Goal: Transaction & Acquisition: Subscribe to service/newsletter

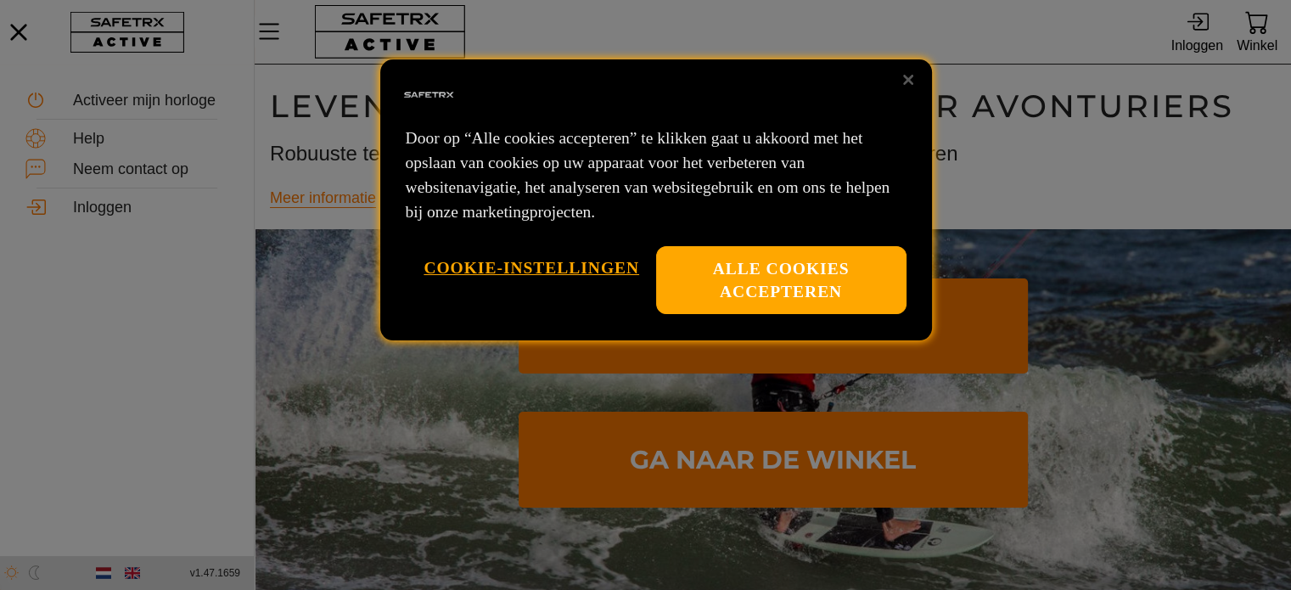
click at [765, 266] on button "Alle cookies accepteren" at bounding box center [781, 280] width 250 height 69
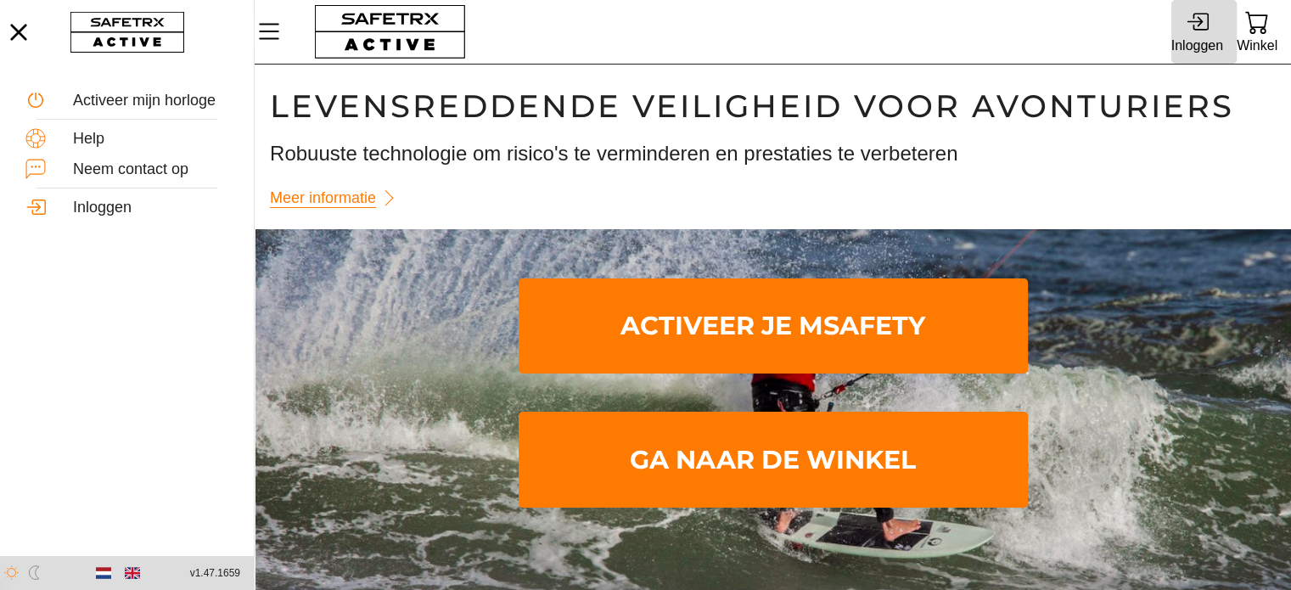
click at [1186, 40] on div "Inloggen" at bounding box center [1197, 45] width 52 height 23
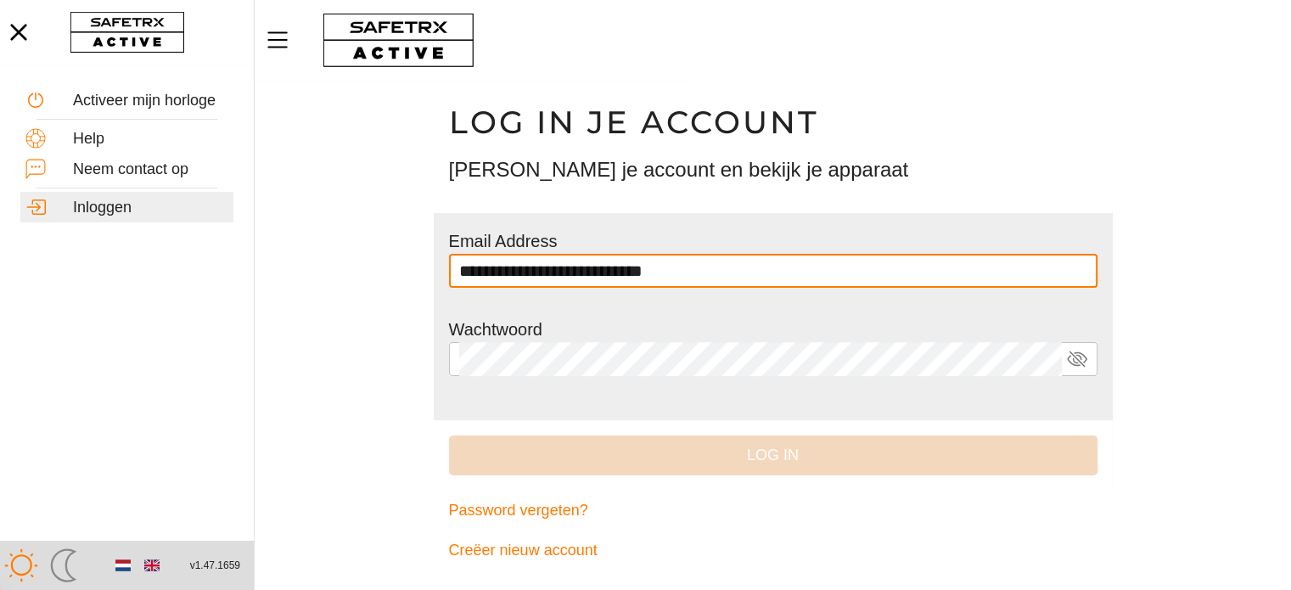
type input "**********"
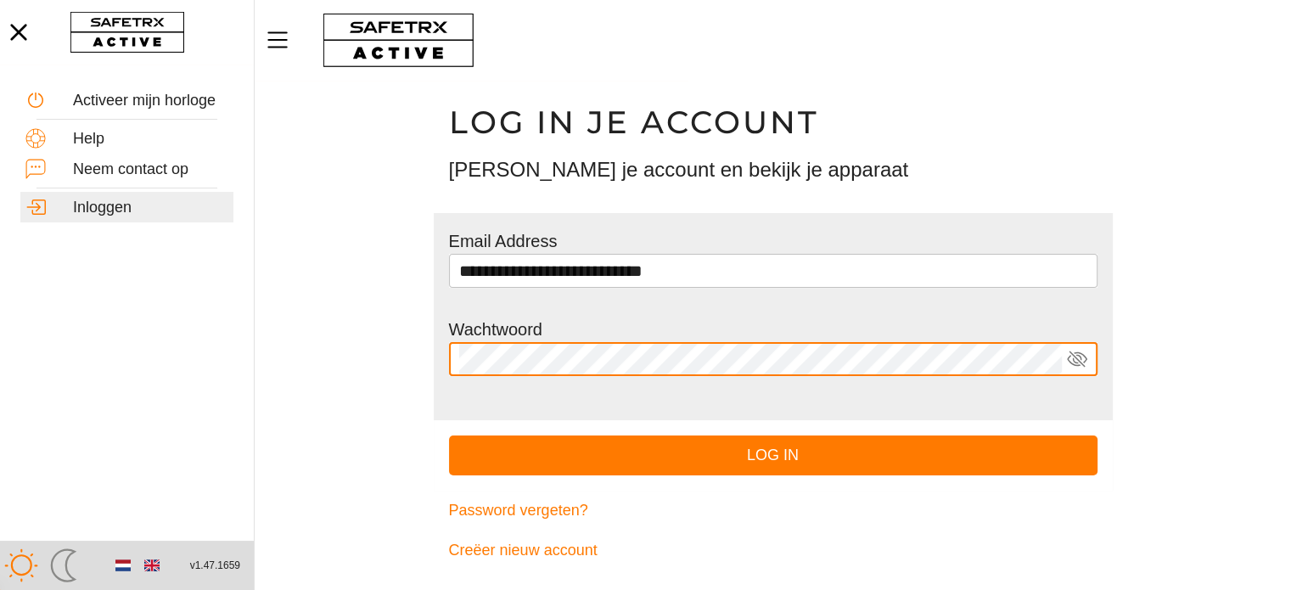
click at [449, 435] on button "Log in" at bounding box center [773, 455] width 648 height 40
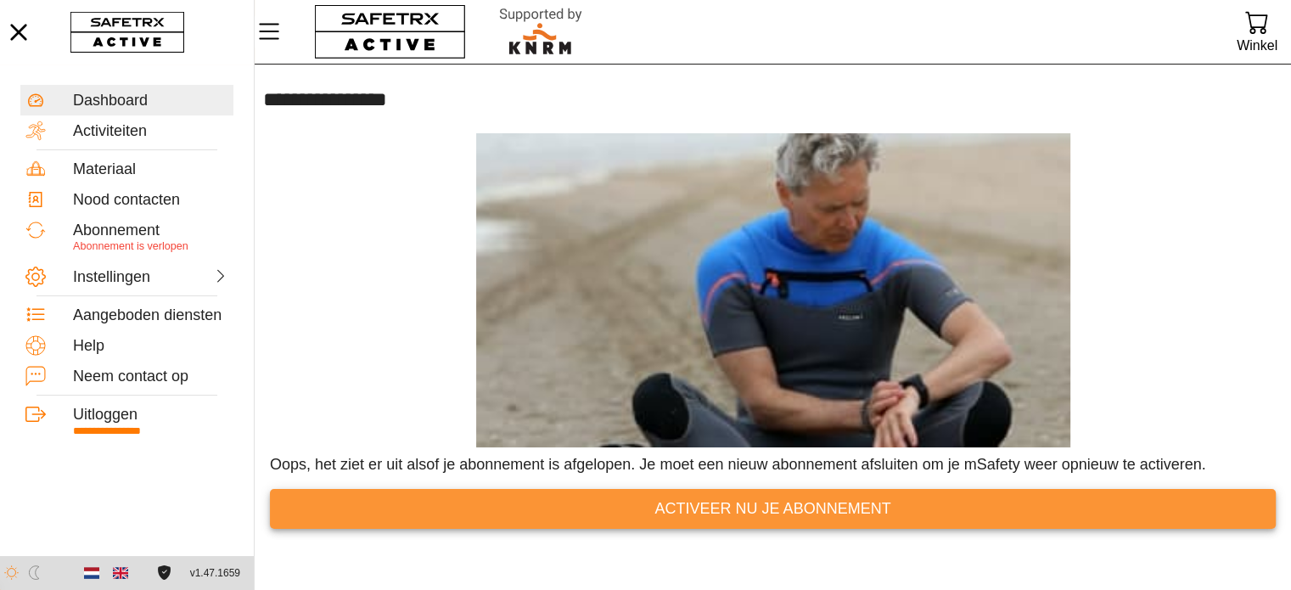
click at [733, 511] on span "Activeer nu je abonnement" at bounding box center [772, 509] width 236 height 26
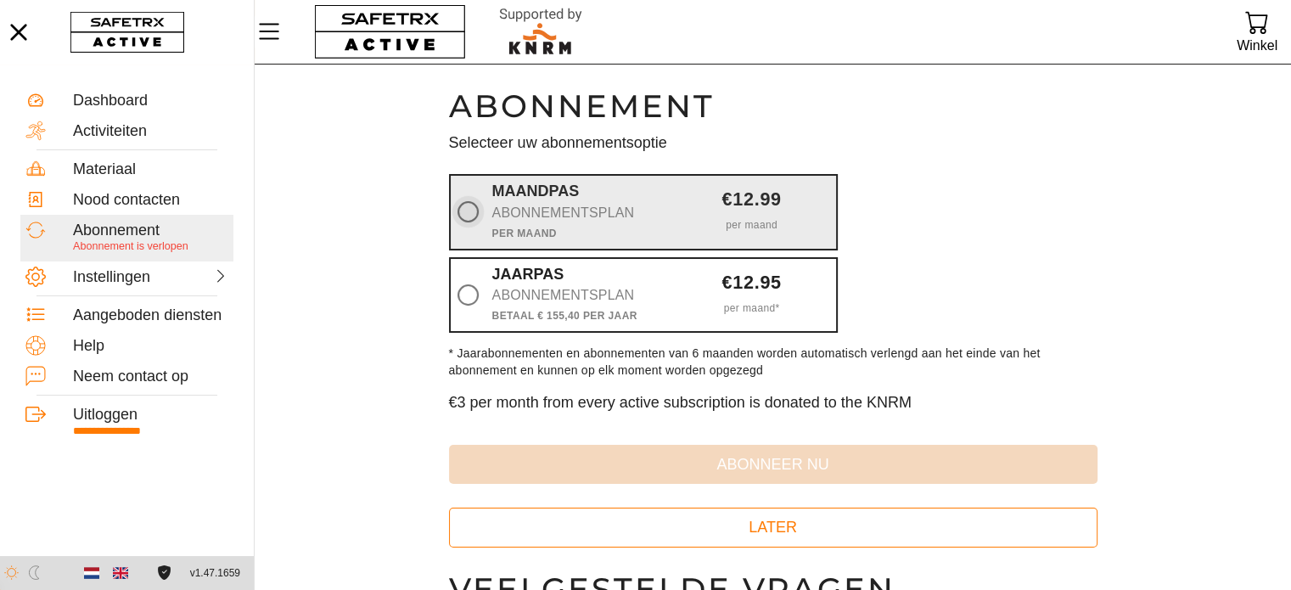
click at [474, 214] on icon at bounding box center [467, 211] width 21 height 21
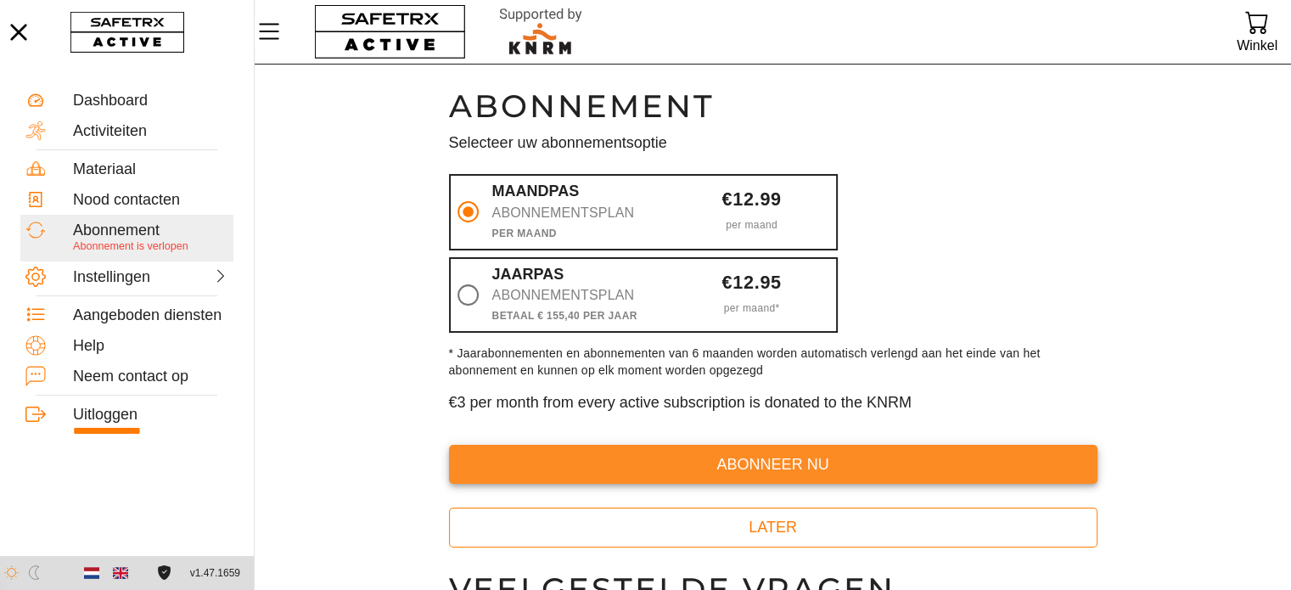
click at [645, 468] on span "abonneer nu" at bounding box center [773, 464] width 621 height 26
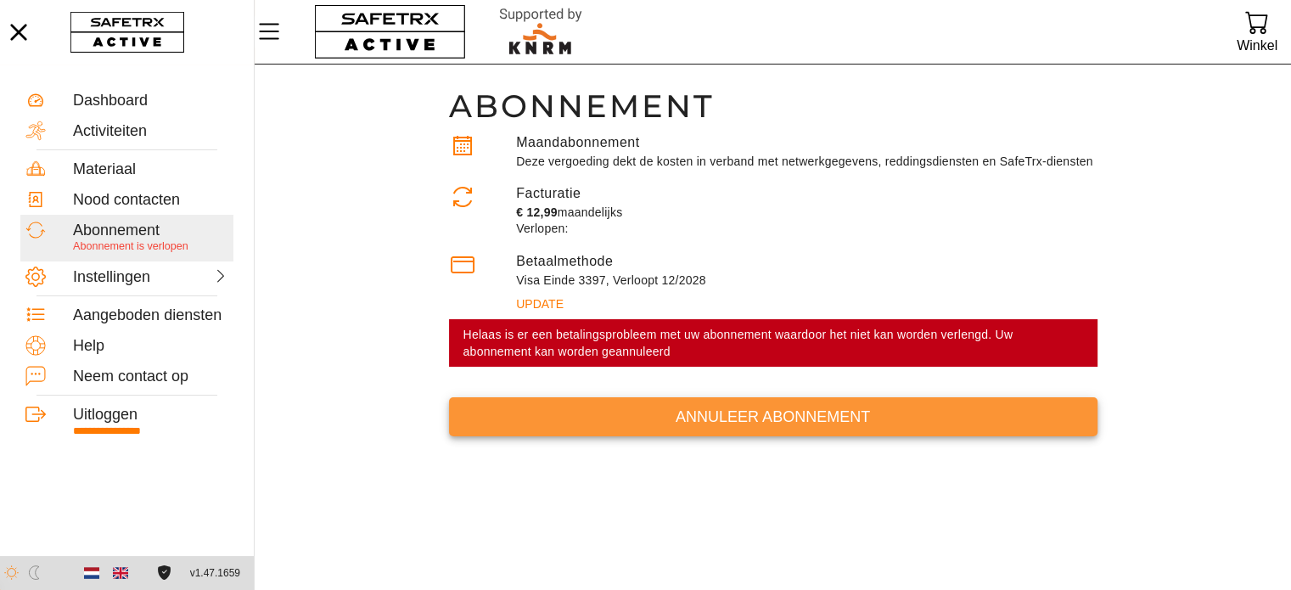
click at [743, 418] on span "Annuleer abonnement" at bounding box center [773, 417] width 621 height 26
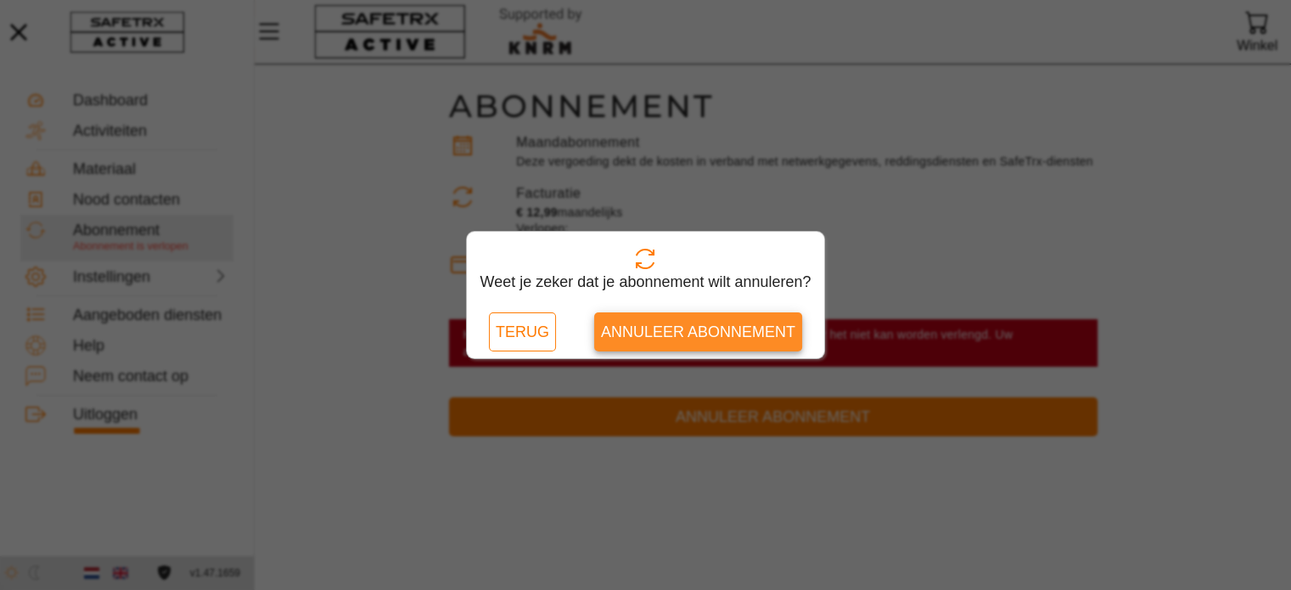
click at [664, 331] on span "Annuleer abonnement" at bounding box center [698, 332] width 194 height 26
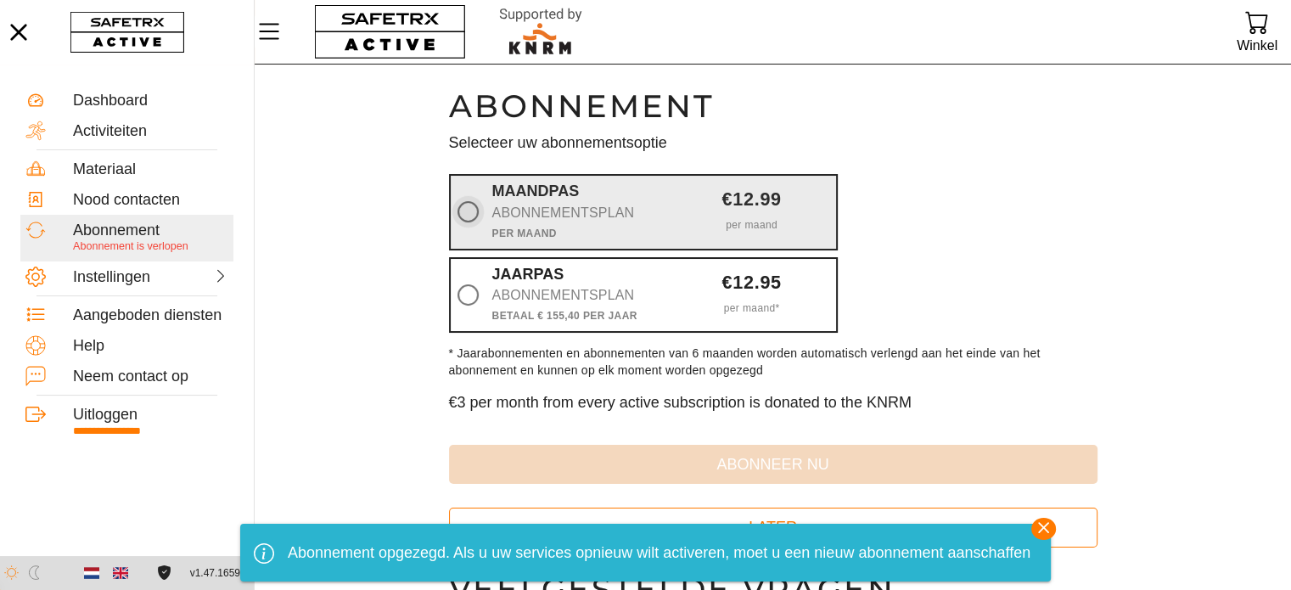
click at [466, 210] on icon at bounding box center [467, 211] width 21 height 21
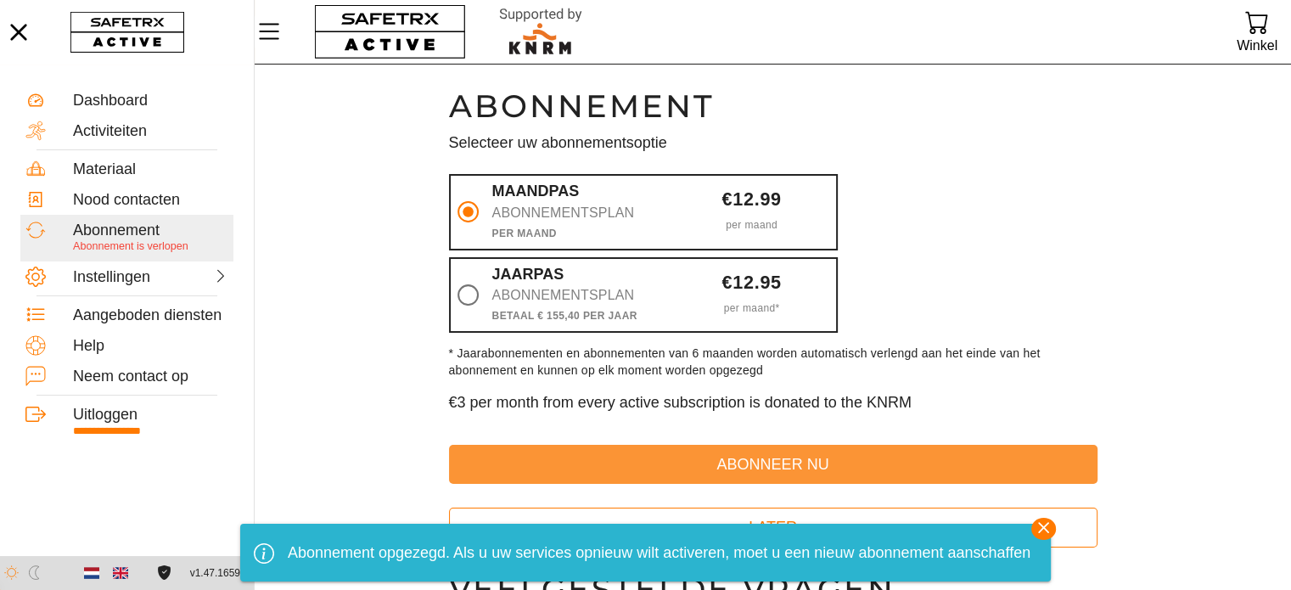
click at [680, 468] on span "abonneer nu" at bounding box center [773, 464] width 621 height 26
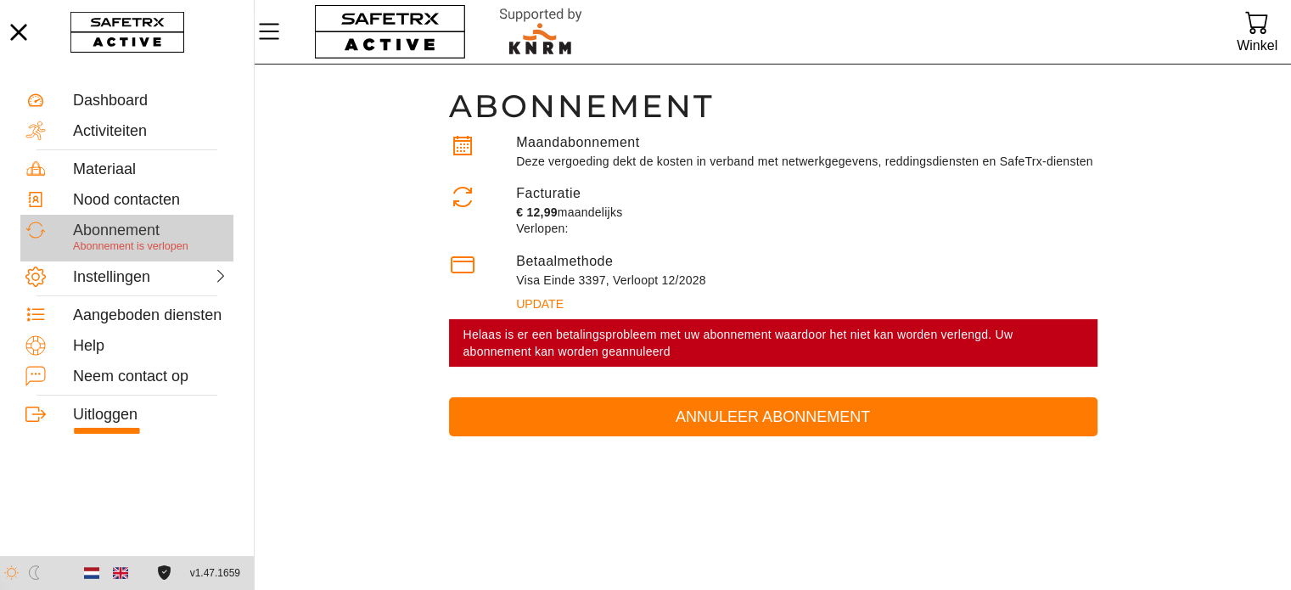
click at [116, 248] on span "Abonnement is verlopen" at bounding box center [130, 246] width 115 height 12
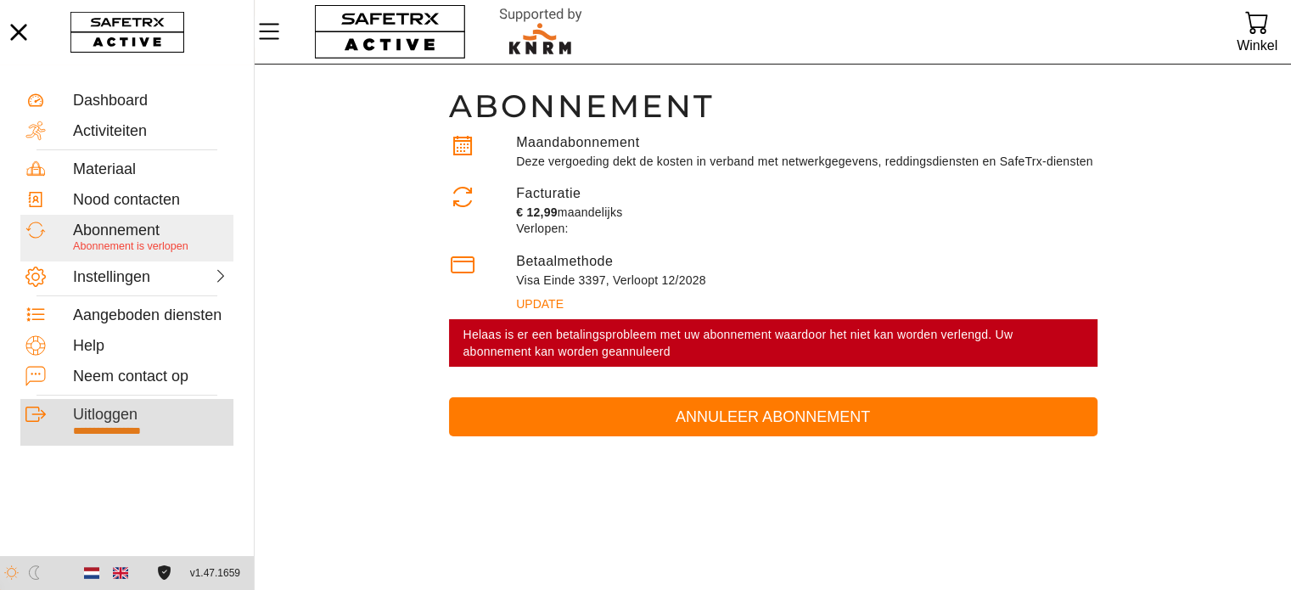
click at [113, 410] on div "Uitloggen" at bounding box center [150, 415] width 155 height 19
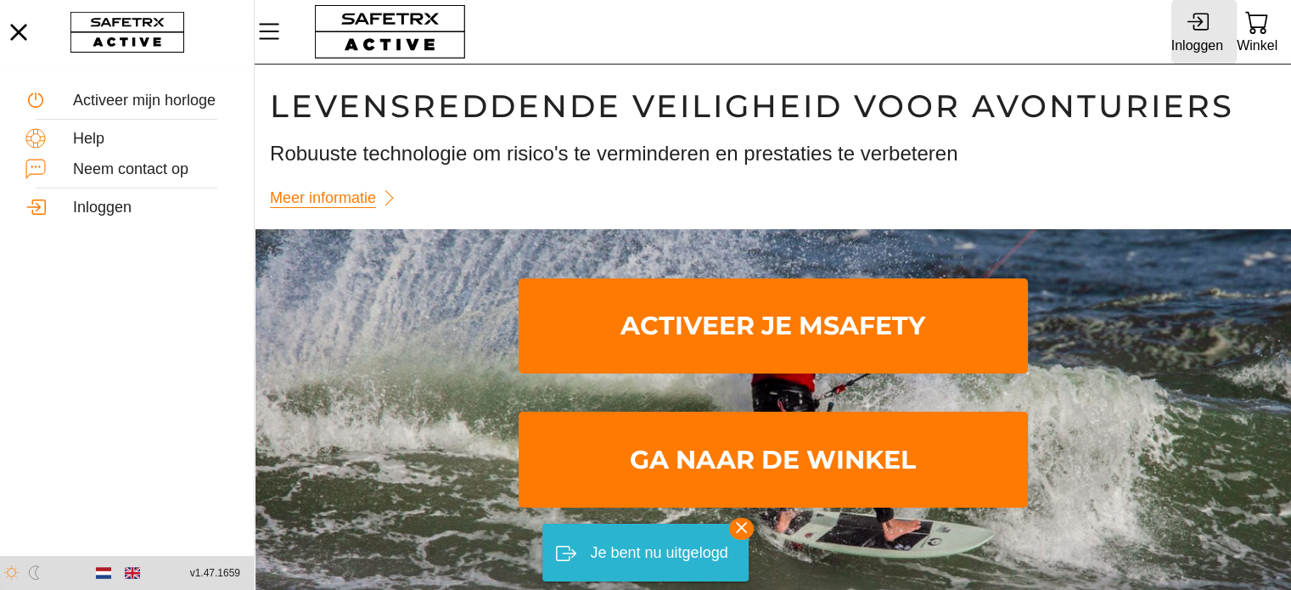
click at [1193, 42] on div "Inloggen" at bounding box center [1197, 45] width 52 height 23
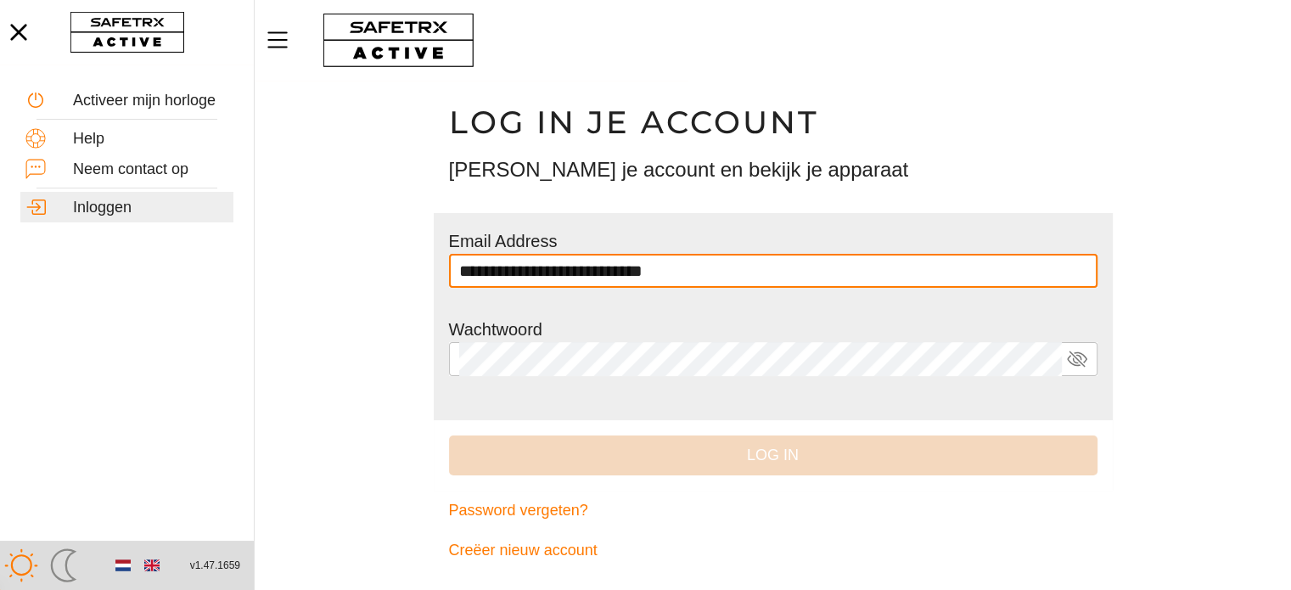
type input "**********"
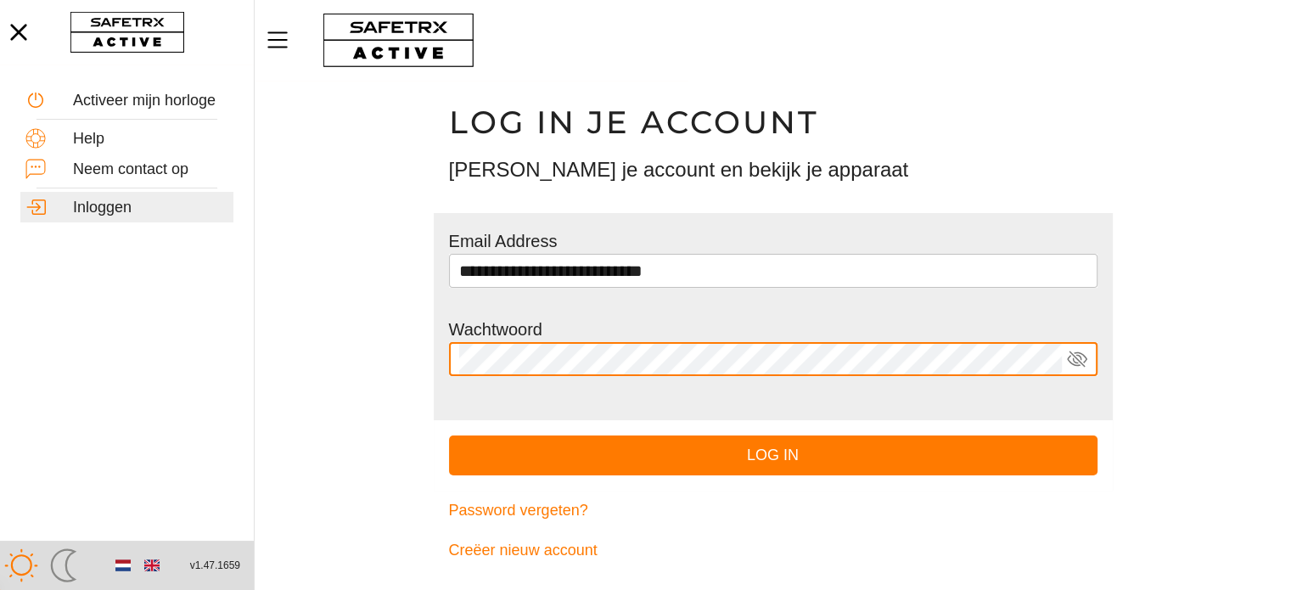
click at [449, 435] on button "Log in" at bounding box center [773, 455] width 648 height 40
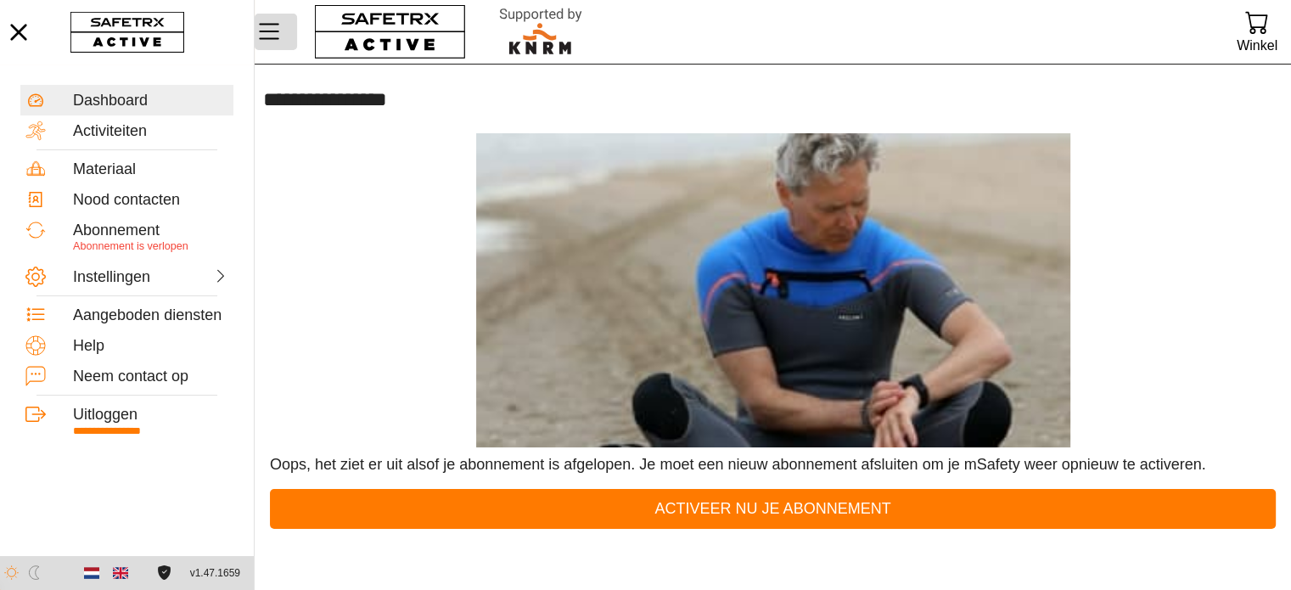
click at [276, 30] on icon "Menu" at bounding box center [269, 31] width 29 height 29
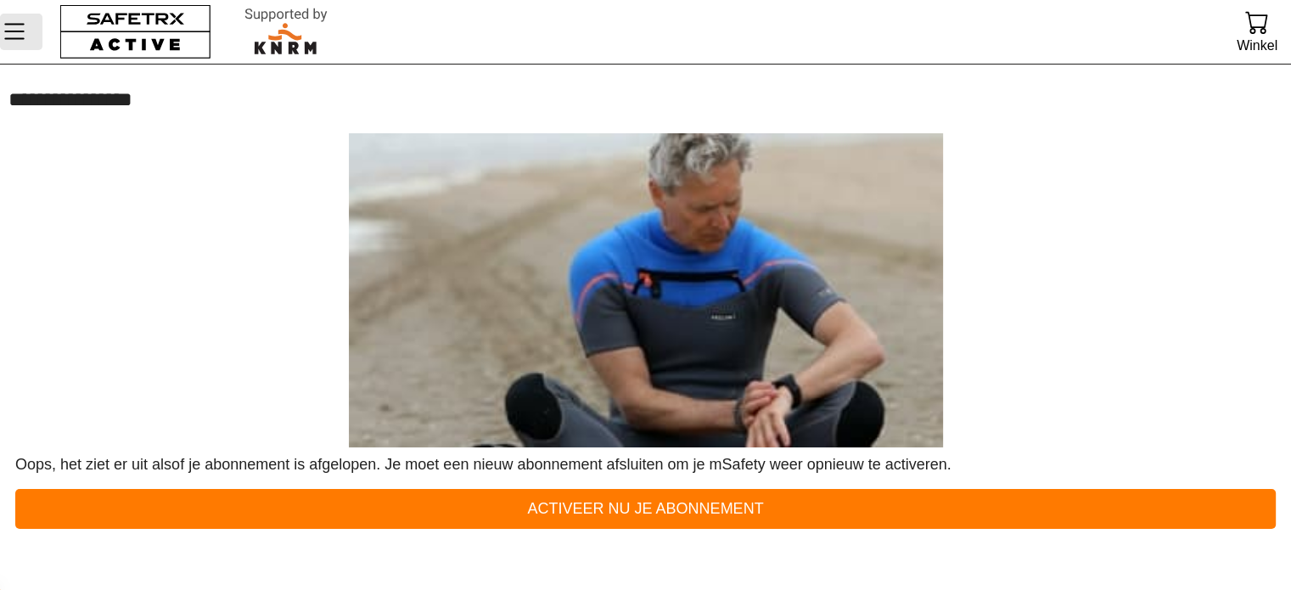
click at [17, 43] on icon "Menu" at bounding box center [14, 31] width 29 height 29
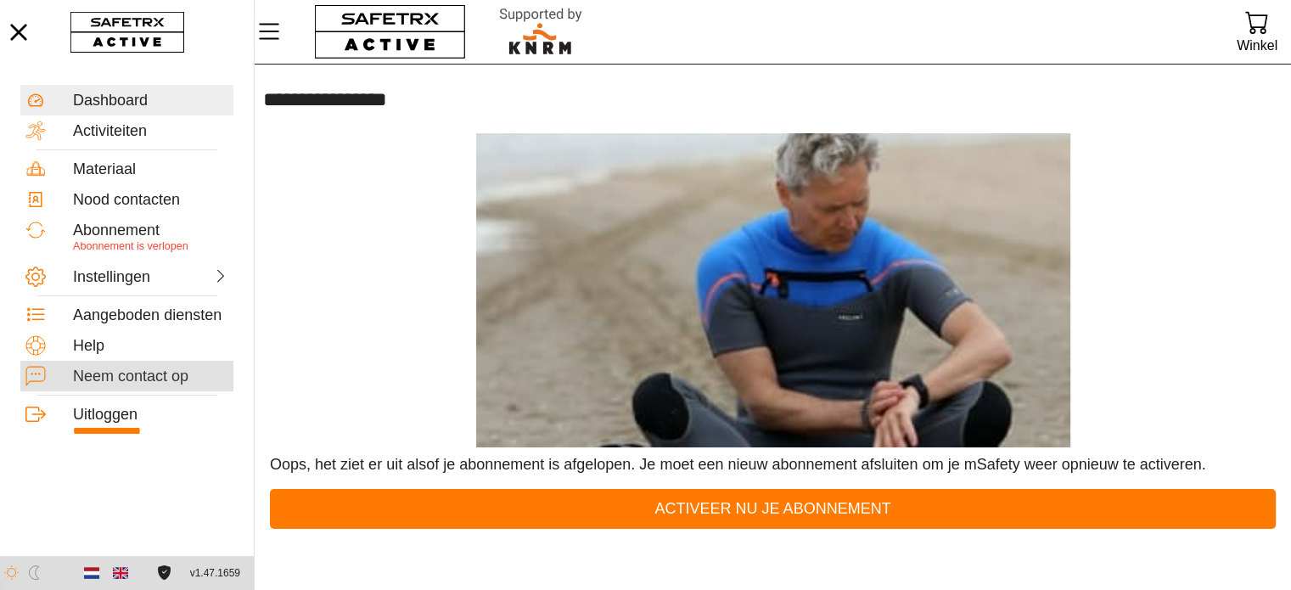
click at [120, 377] on div "Neem contact op" at bounding box center [150, 376] width 155 height 19
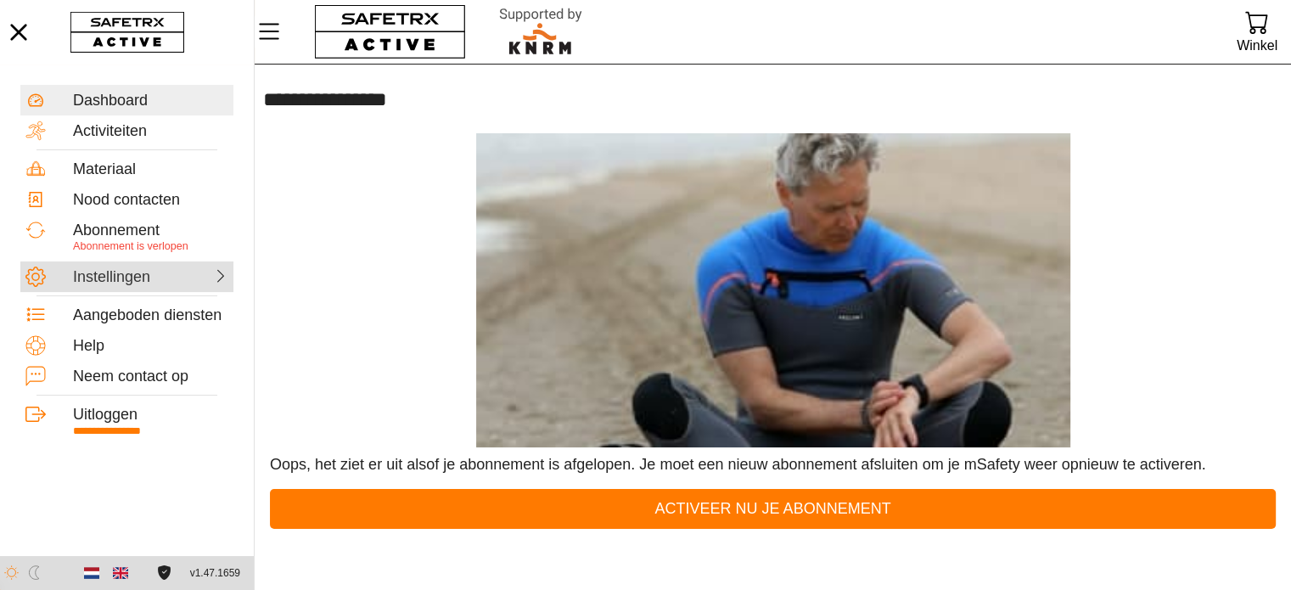
click at [119, 275] on div "Instellingen" at bounding box center [110, 277] width 75 height 19
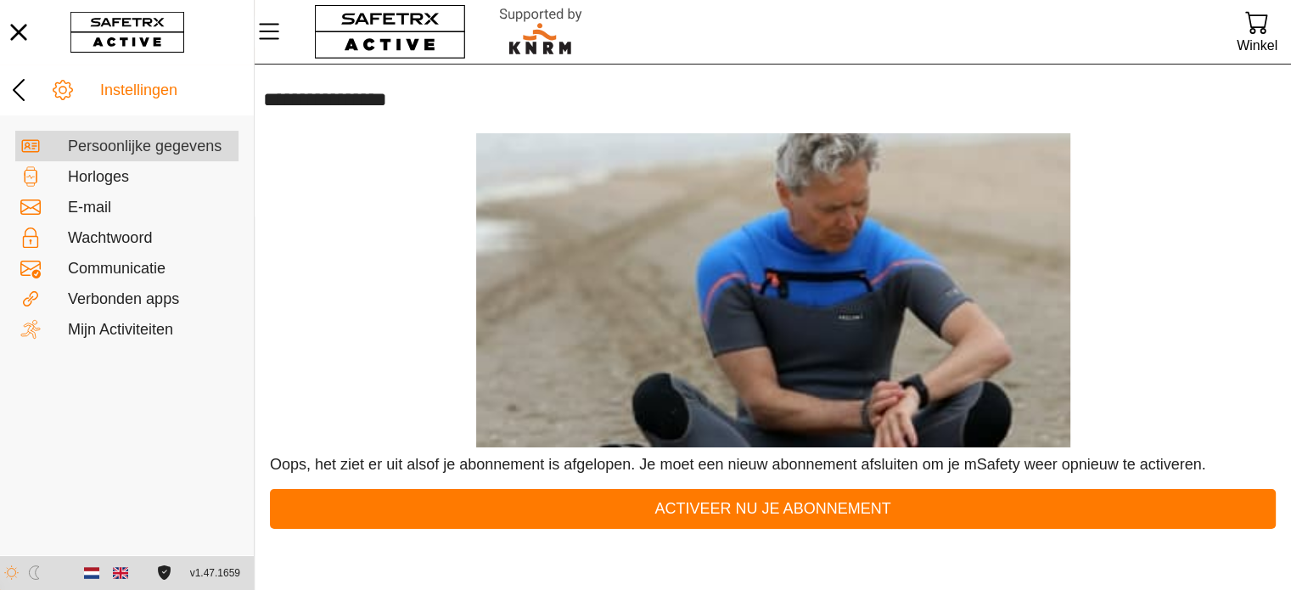
click at [160, 145] on div "Persoonlijke gegevens" at bounding box center [150, 146] width 165 height 19
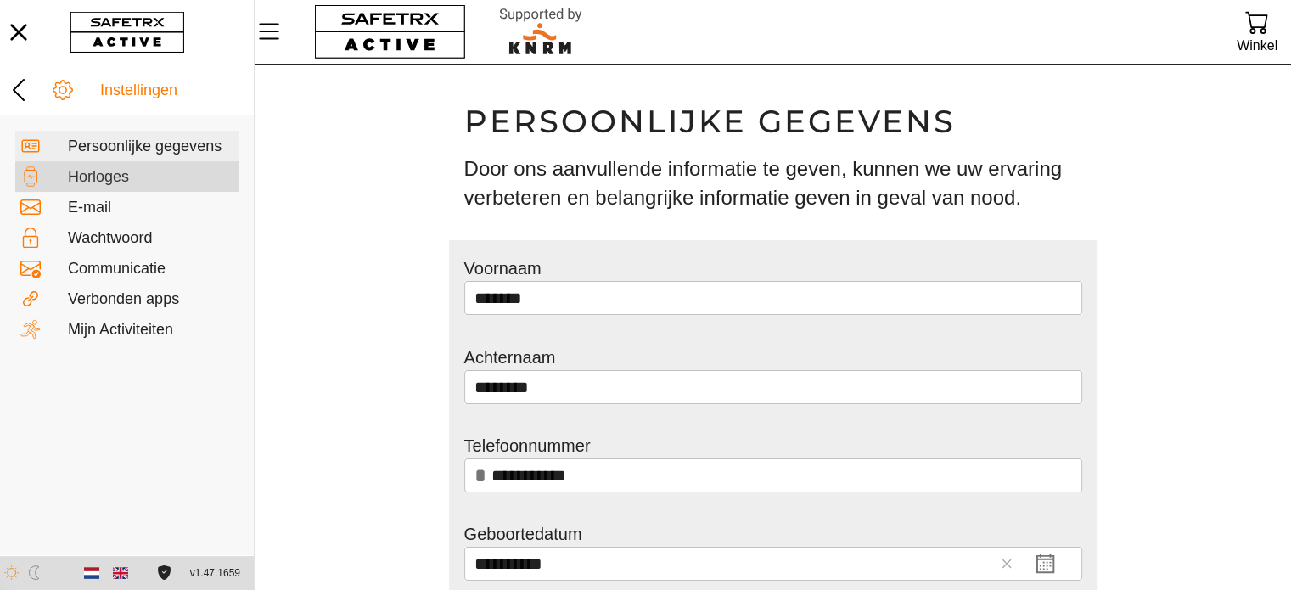
click at [99, 180] on div "Horloges" at bounding box center [150, 177] width 165 height 19
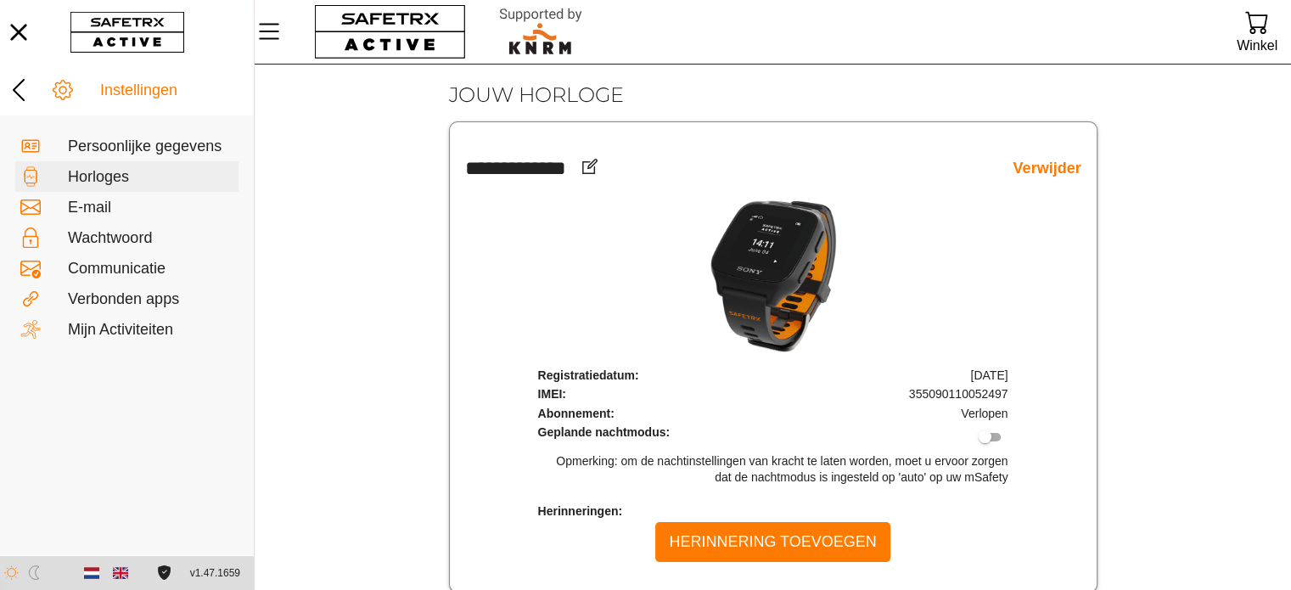
scroll to position [72, 0]
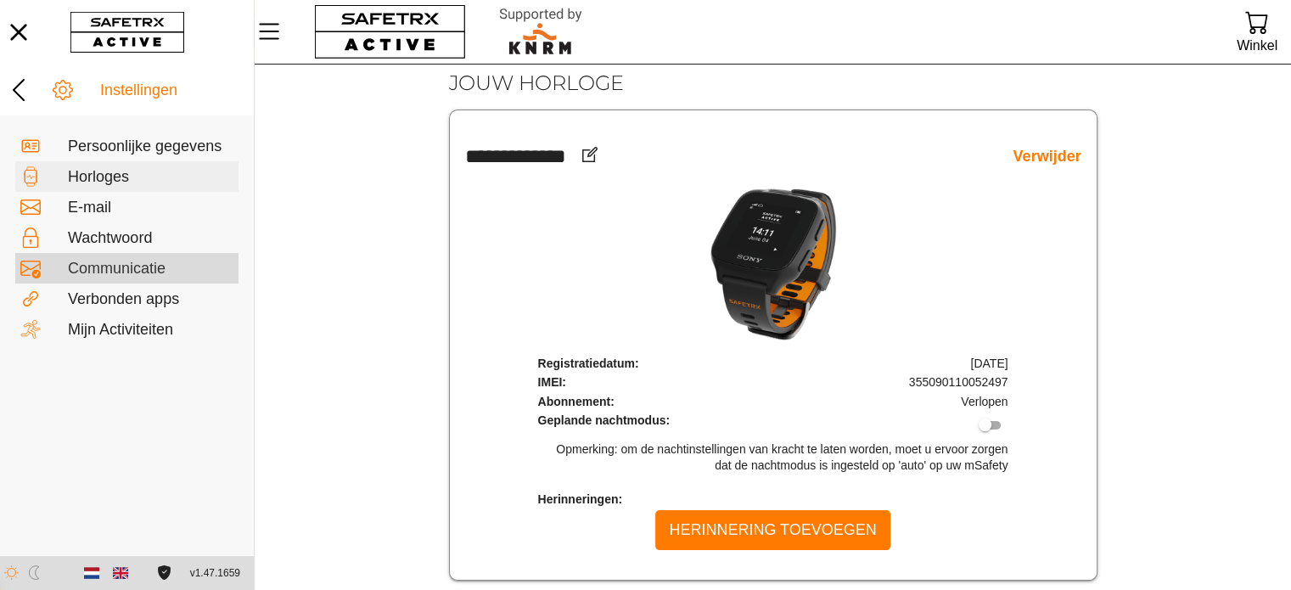
click at [132, 268] on div "Communicatie" at bounding box center [150, 269] width 165 height 19
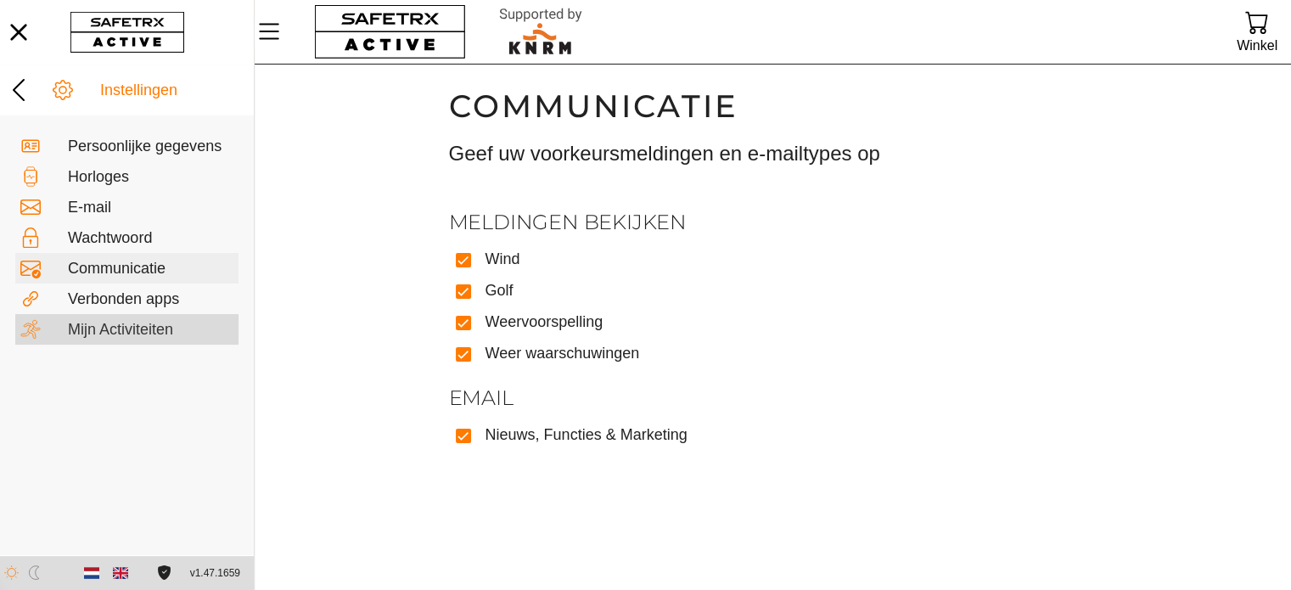
click at [148, 330] on div "Mijn Activiteiten" at bounding box center [150, 330] width 165 height 19
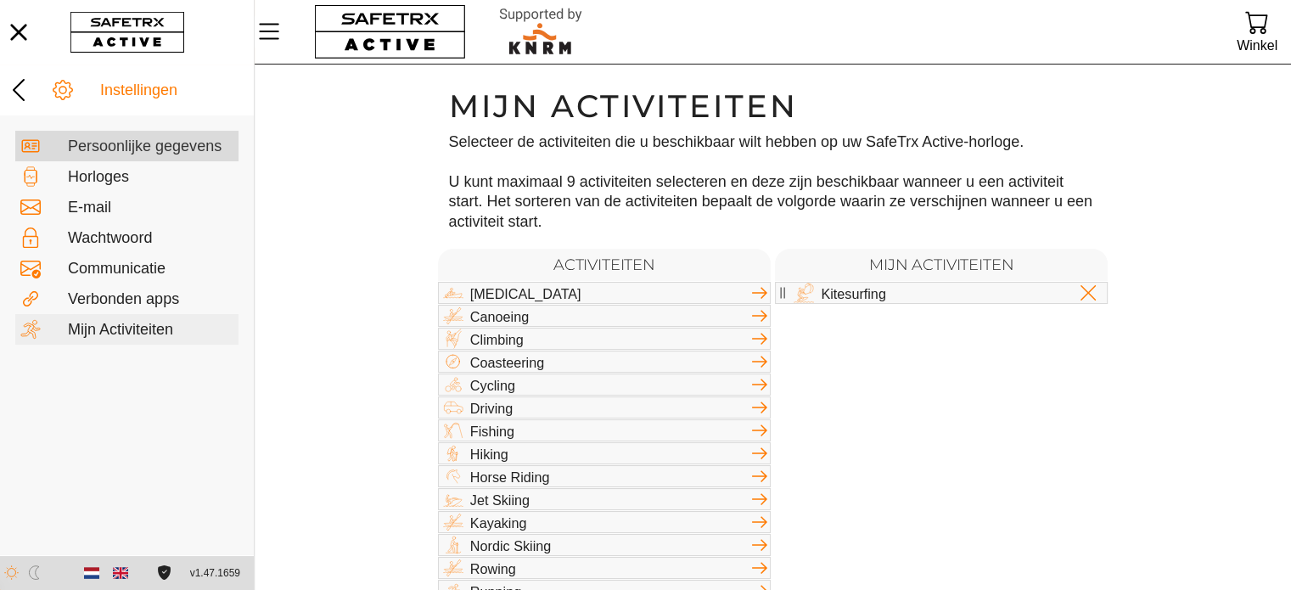
click at [122, 132] on div "Persoonlijke gegevens" at bounding box center [126, 146] width 223 height 31
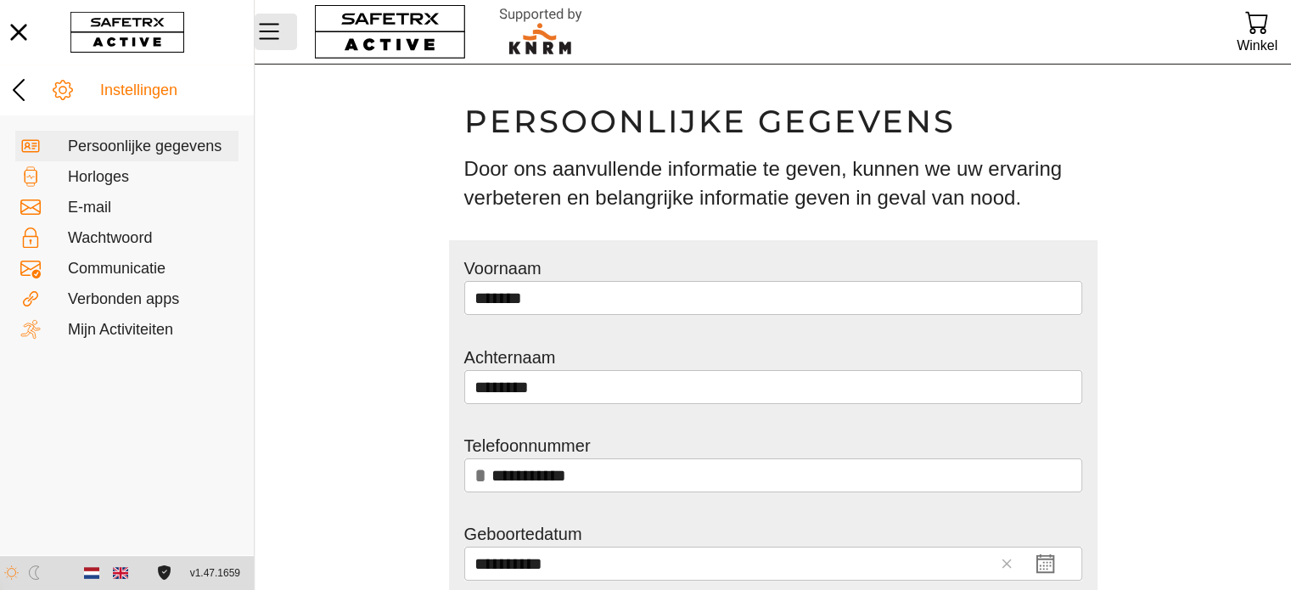
click at [266, 29] on icon "Menu" at bounding box center [269, 31] width 29 height 29
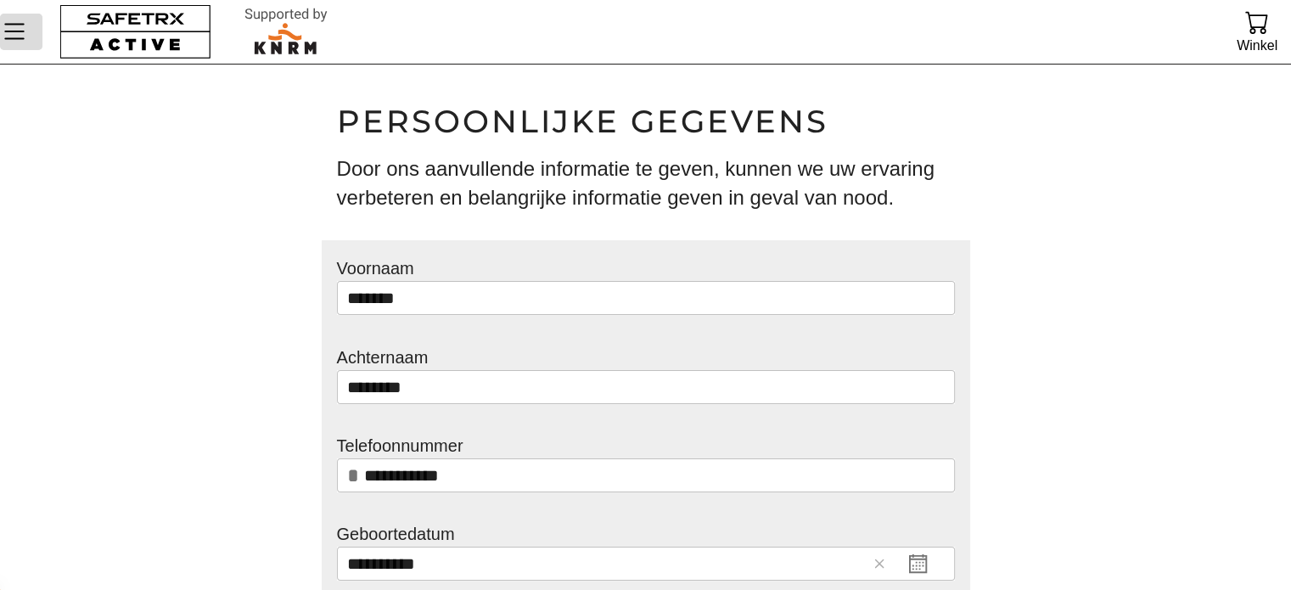
click at [20, 31] on icon "Menu" at bounding box center [14, 32] width 20 height 16
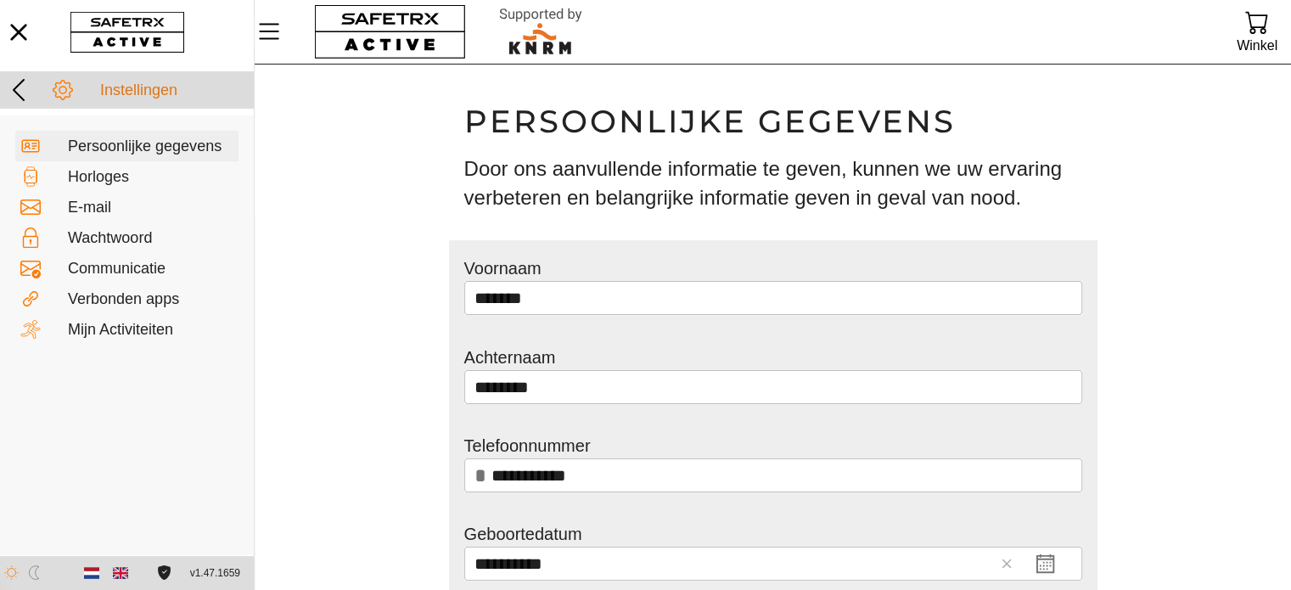
click at [13, 92] on icon at bounding box center [18, 89] width 27 height 27
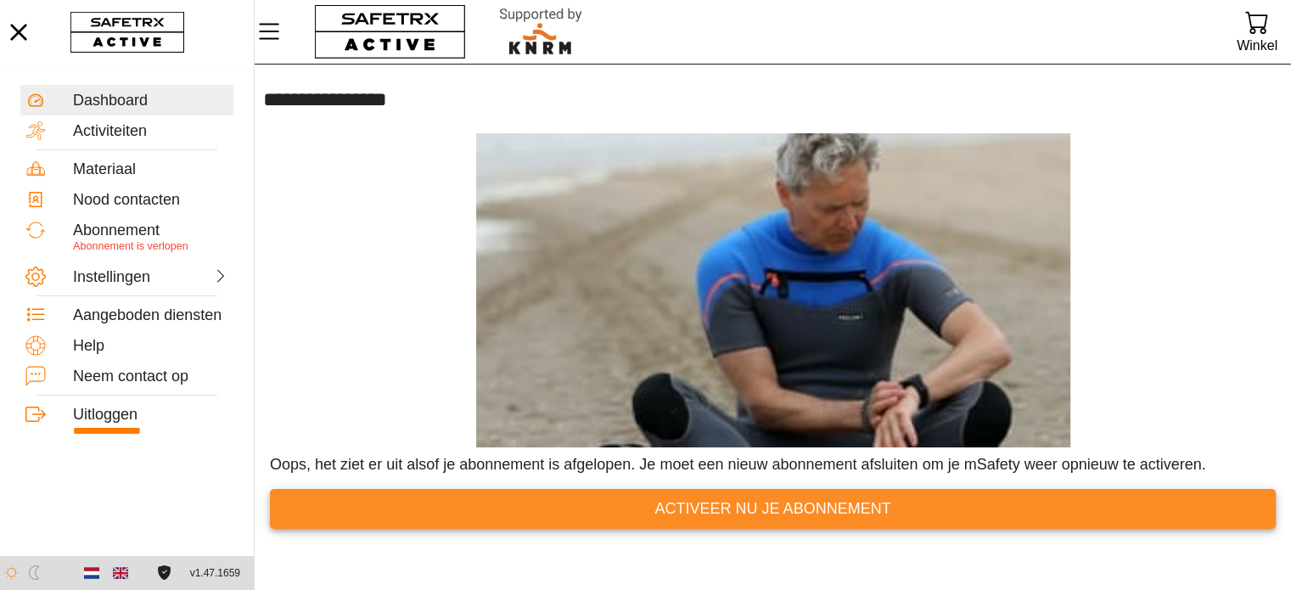
click at [482, 511] on span "Activeer nu je abonnement" at bounding box center [772, 509] width 979 height 26
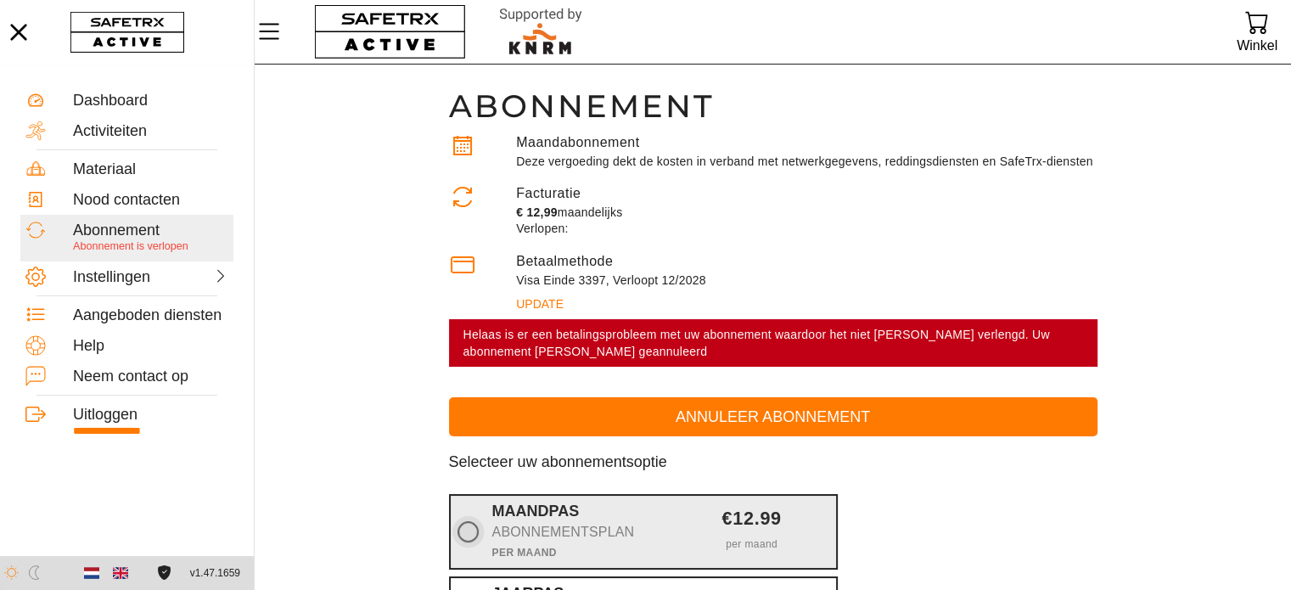
click at [473, 525] on icon at bounding box center [467, 531] width 21 height 21
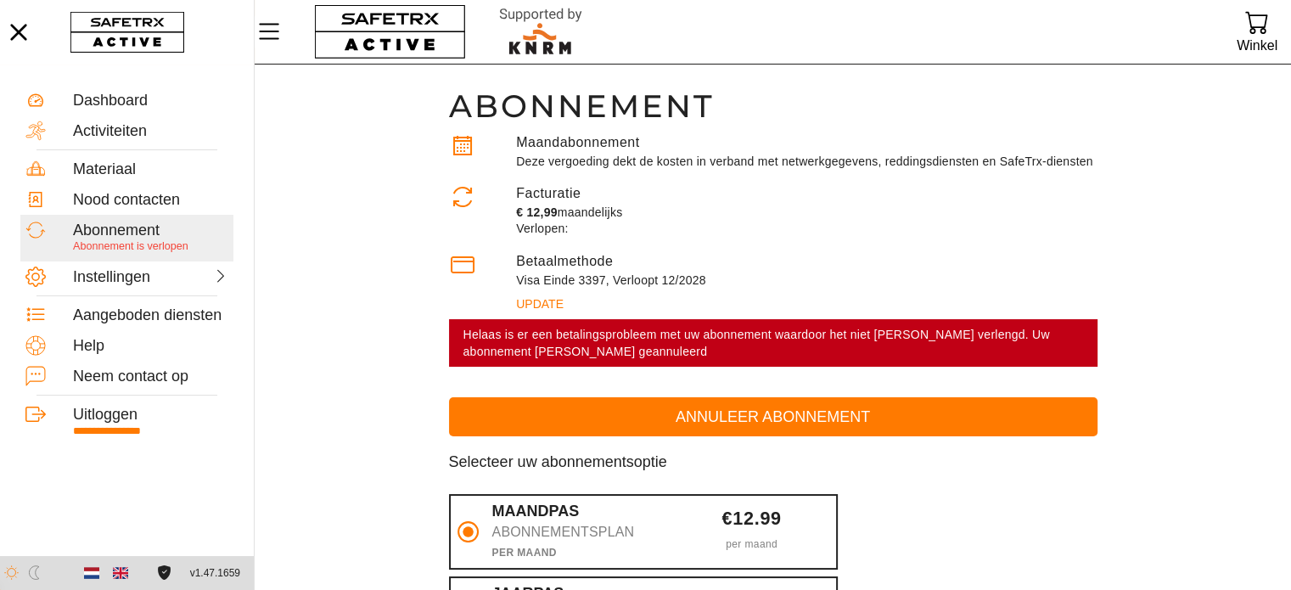
scroll to position [516, 0]
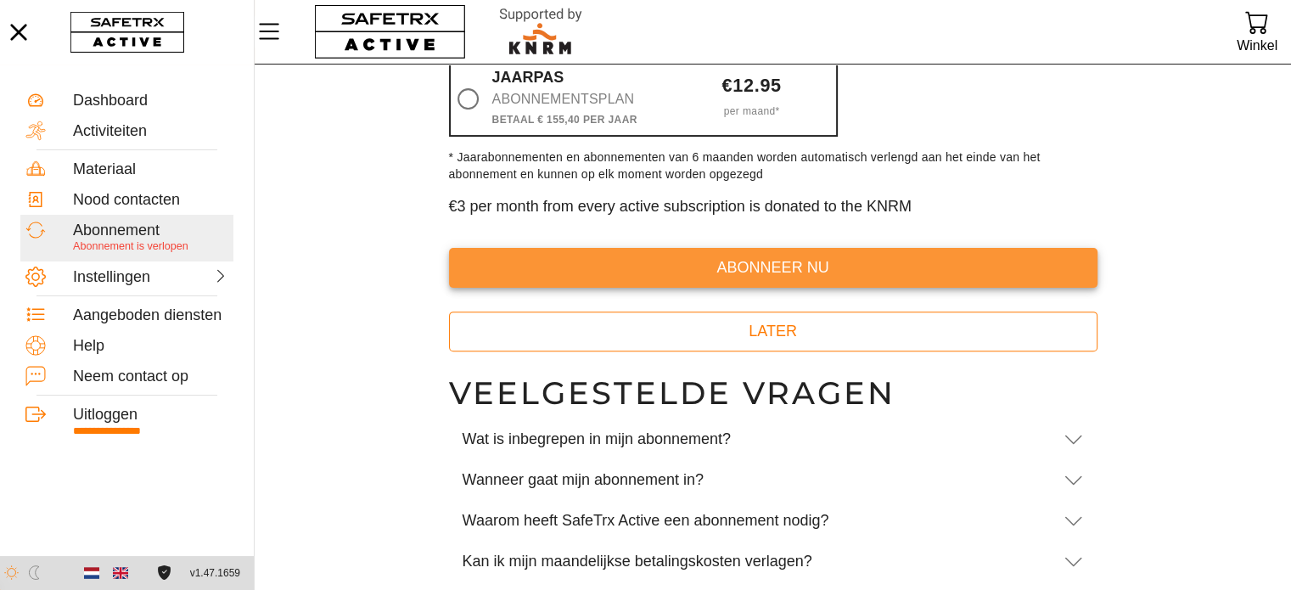
click at [798, 265] on span "abonneer nu" at bounding box center [773, 268] width 621 height 26
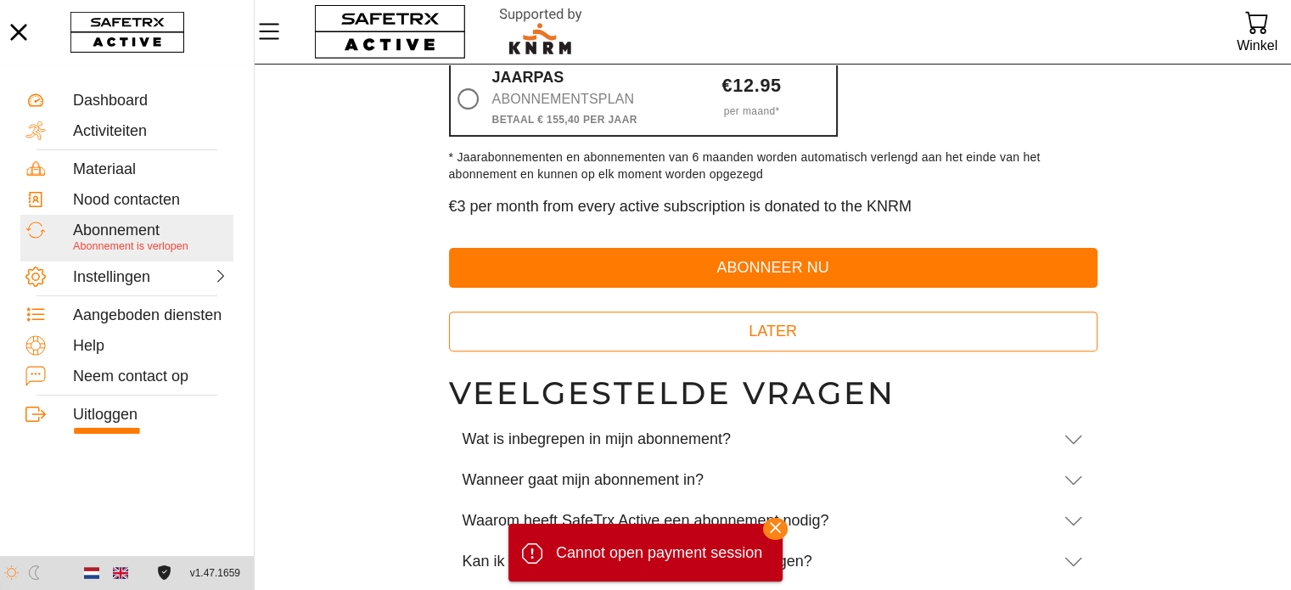
click at [777, 525] on icon "button" at bounding box center [775, 527] width 11 height 11
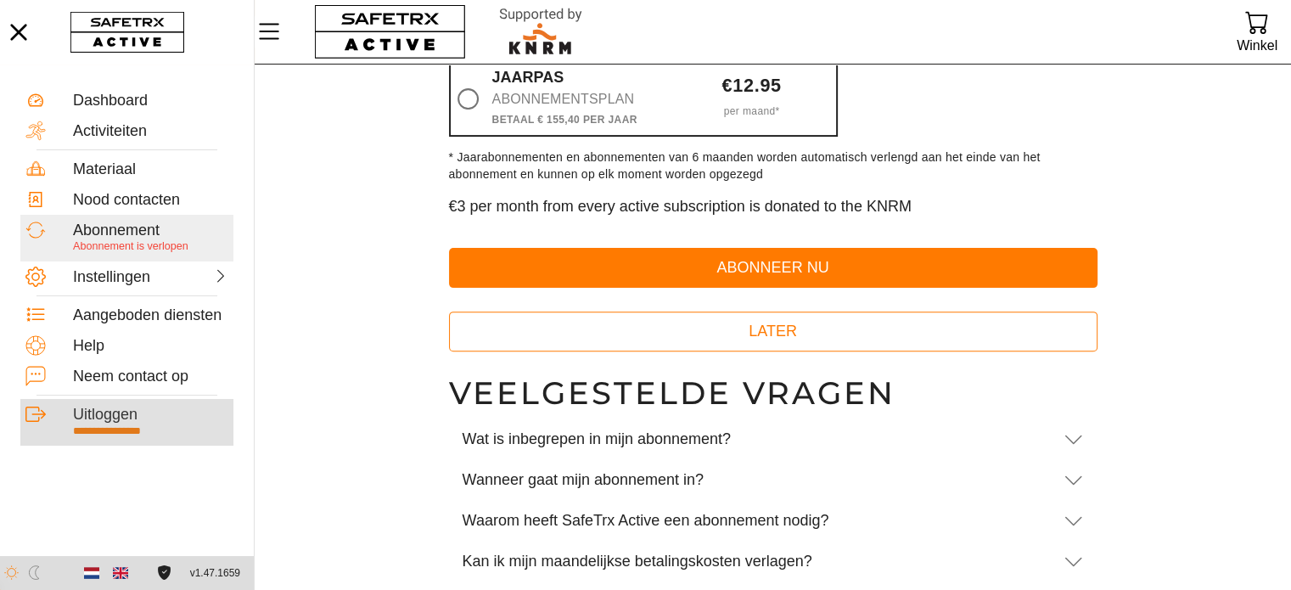
click at [96, 418] on div "Uitloggen" at bounding box center [150, 415] width 155 height 19
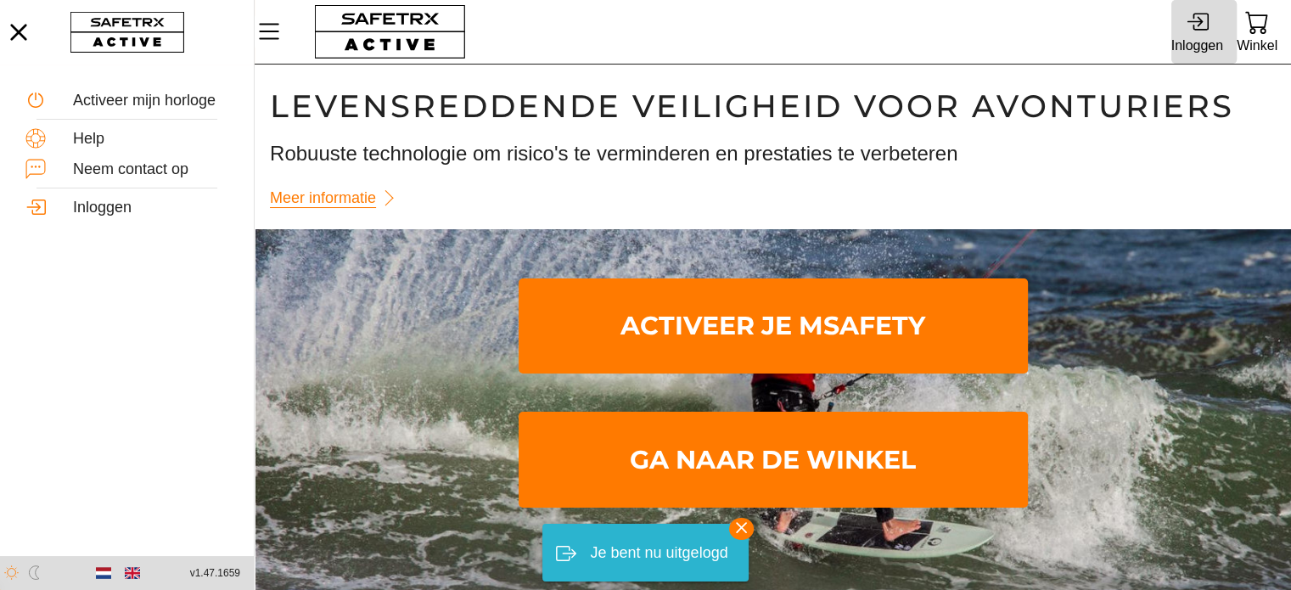
click at [1192, 43] on div "Inloggen" at bounding box center [1197, 45] width 52 height 23
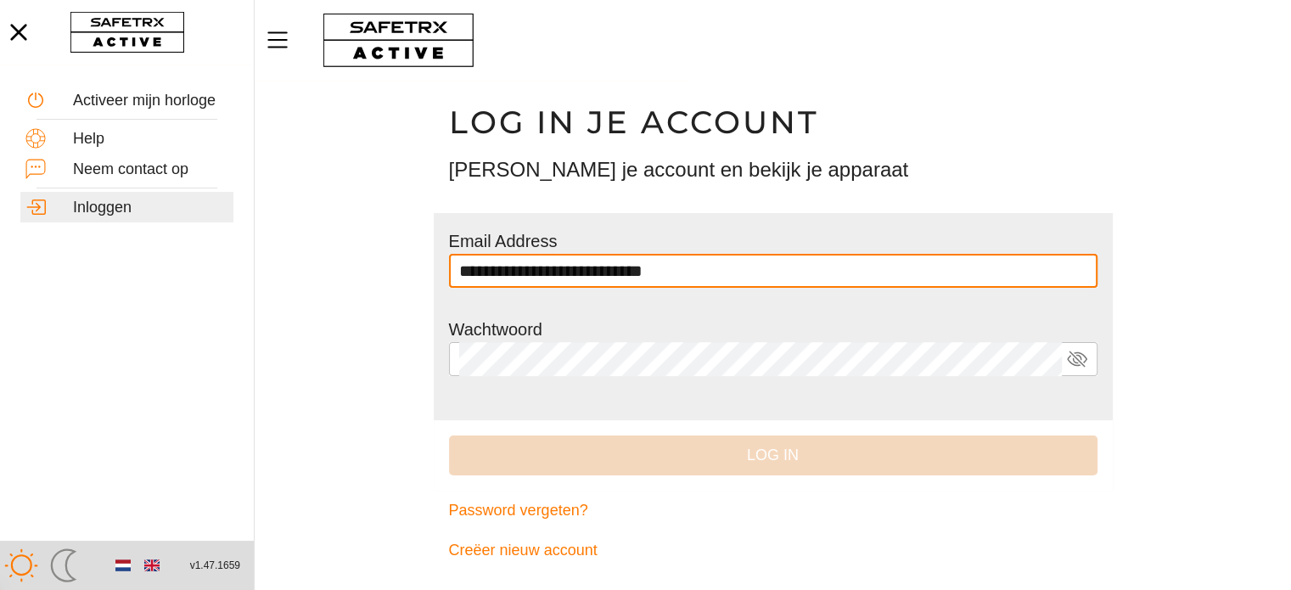
type input "**********"
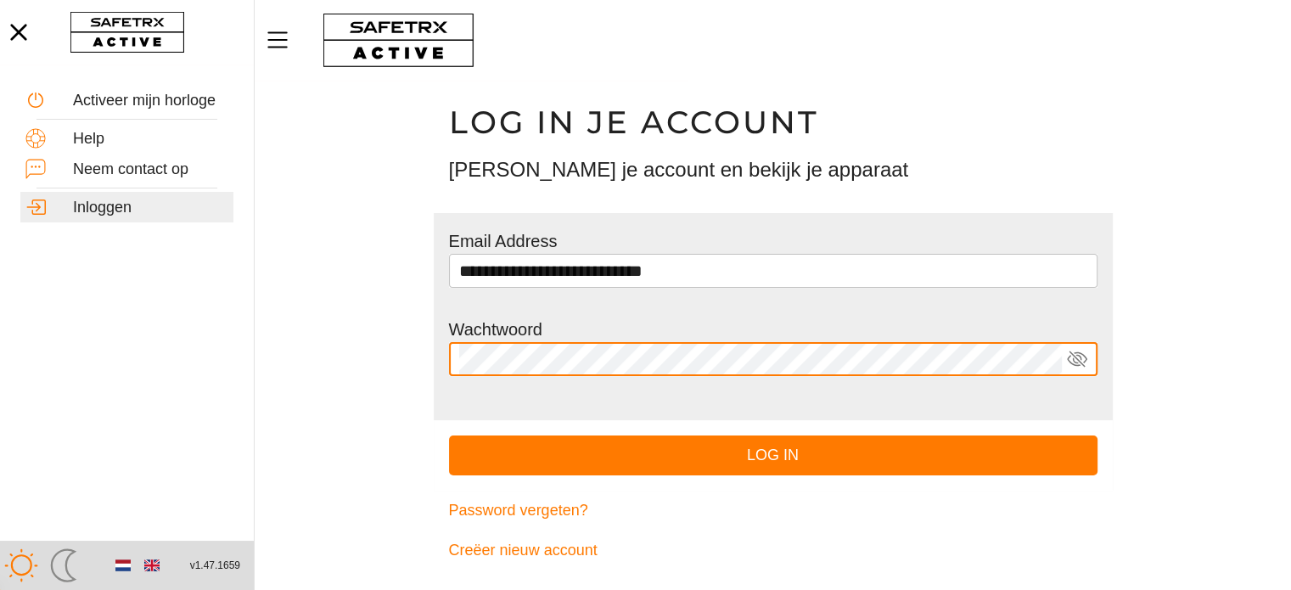
click at [449, 435] on button "Log in" at bounding box center [773, 455] width 648 height 40
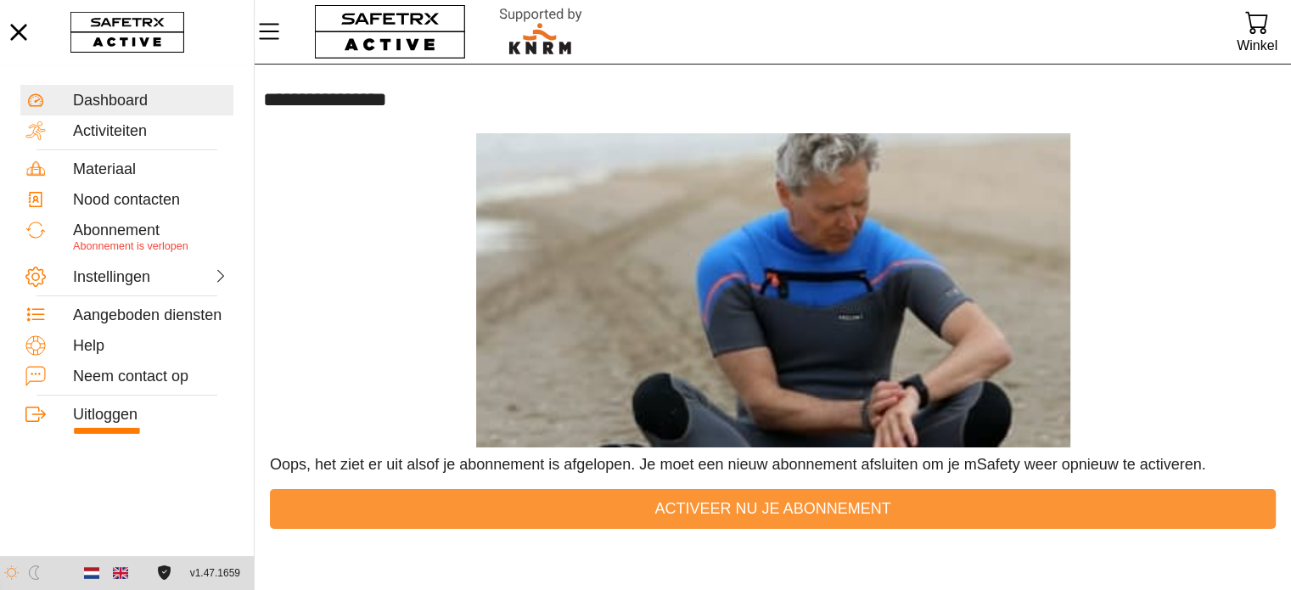
click at [685, 519] on span "Activeer nu je abonnement" at bounding box center [772, 509] width 236 height 26
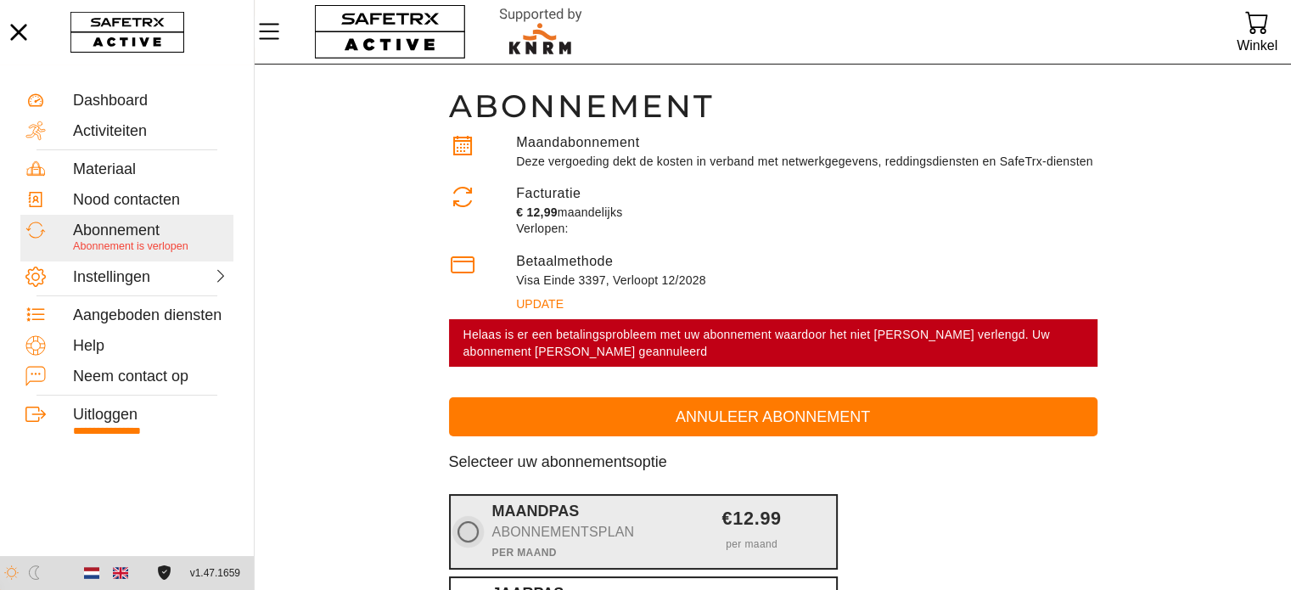
click at [463, 531] on icon at bounding box center [467, 531] width 21 height 21
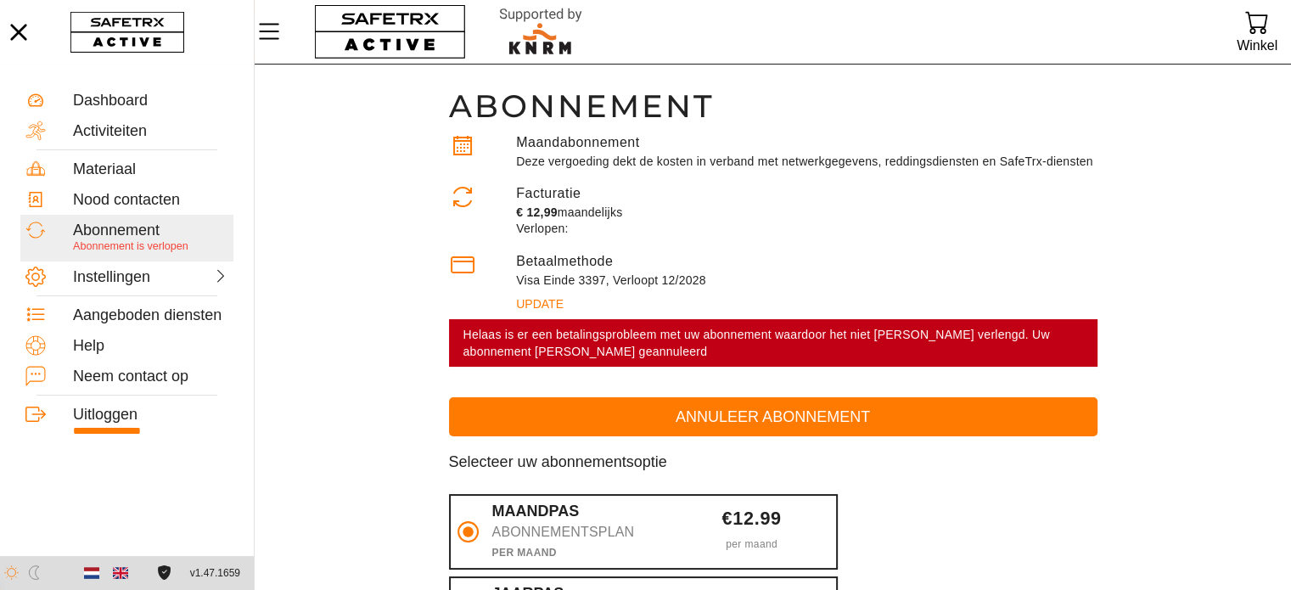
scroll to position [516, 0]
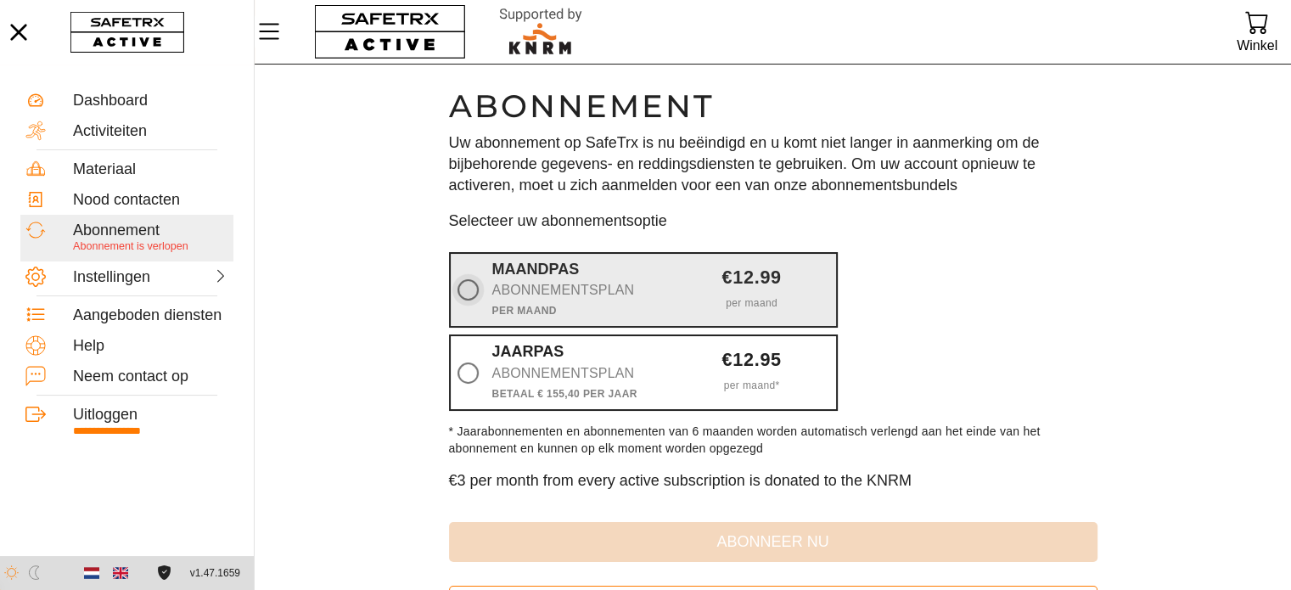
click at [467, 290] on icon at bounding box center [467, 289] width 21 height 21
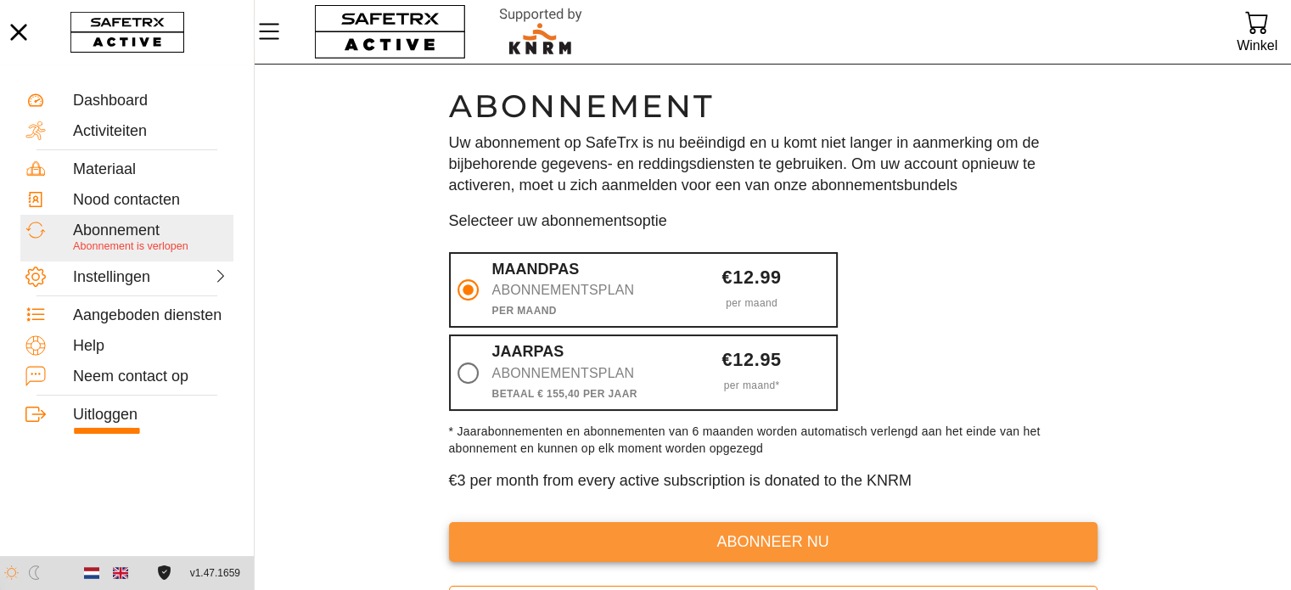
click at [720, 534] on span "abonneer nu" at bounding box center [773, 542] width 621 height 26
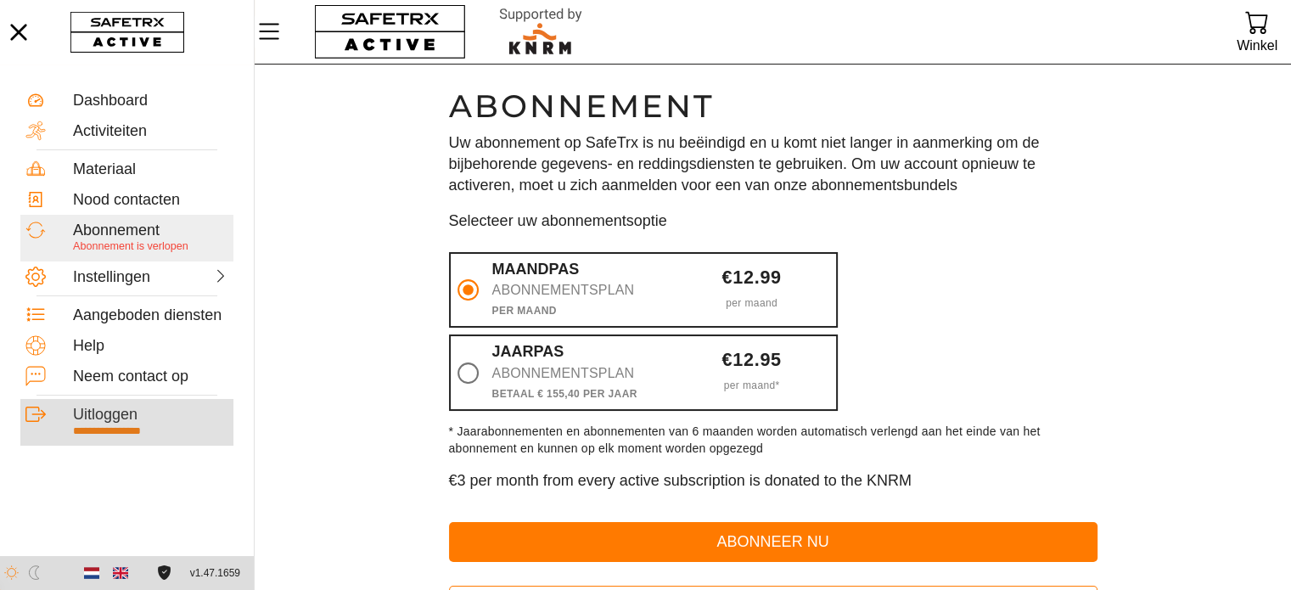
click at [124, 414] on div "Uitloggen" at bounding box center [150, 415] width 155 height 19
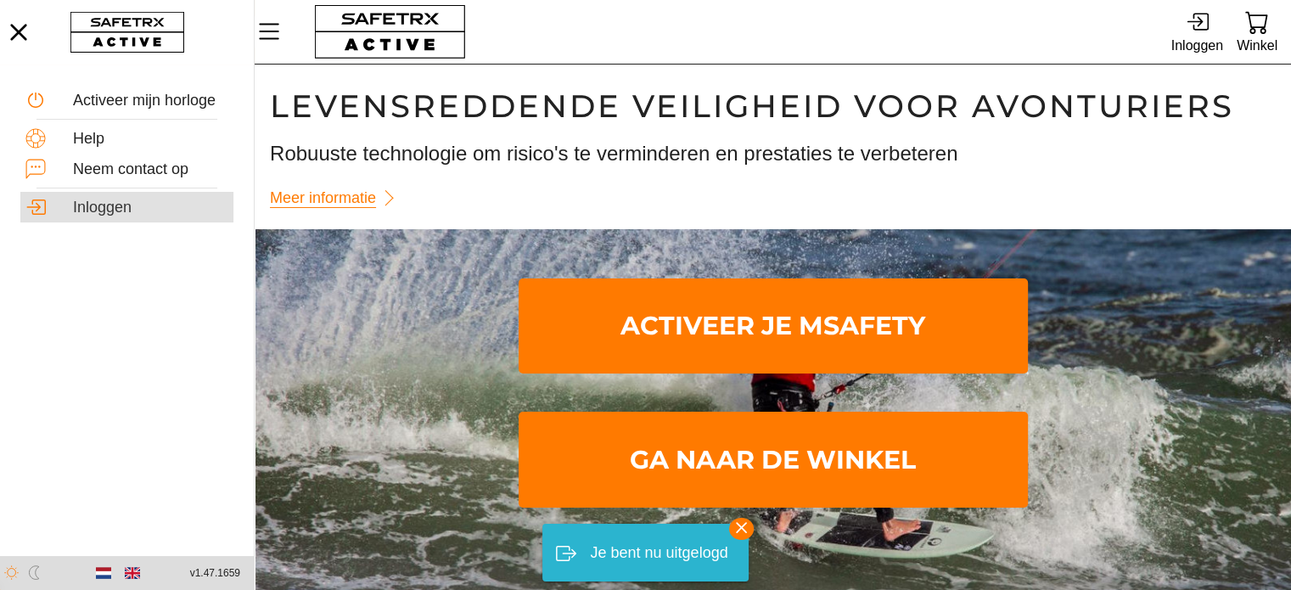
click at [96, 211] on div "Inloggen" at bounding box center [150, 208] width 155 height 19
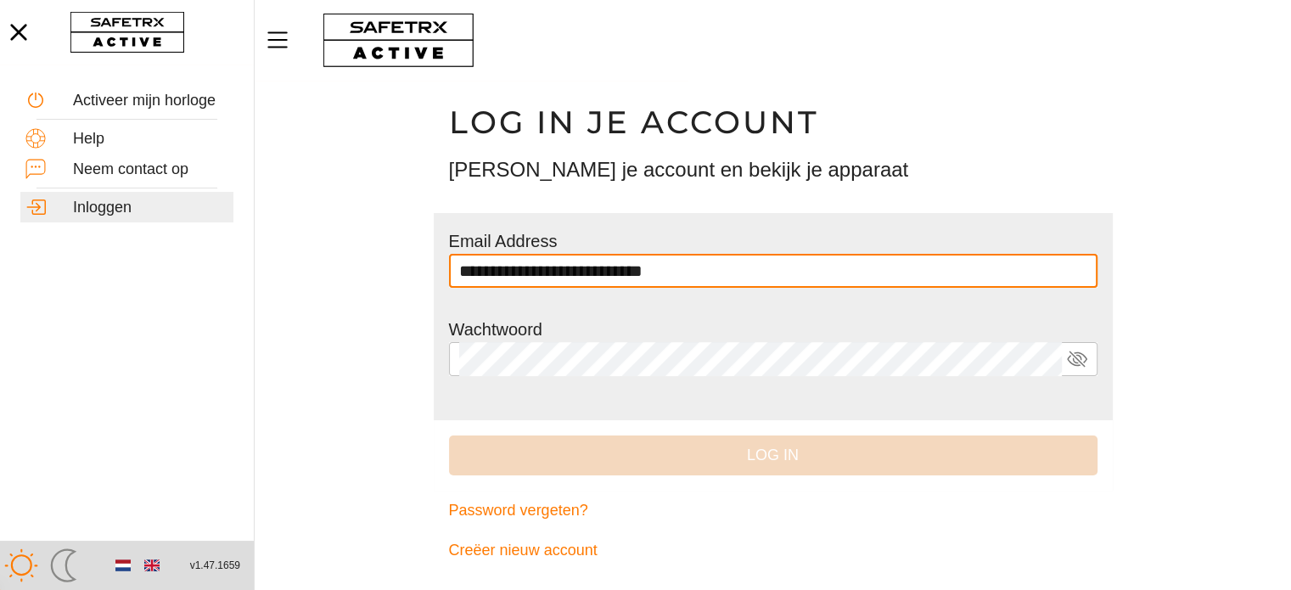
type input "**********"
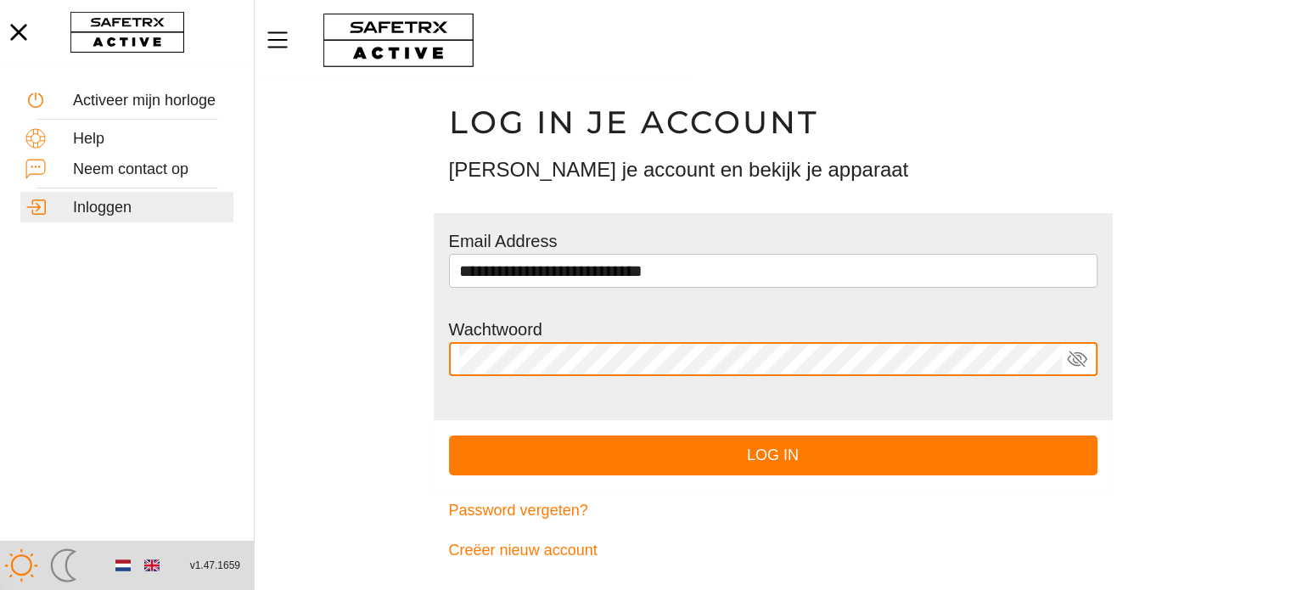
click at [449, 435] on button "Log in" at bounding box center [773, 455] width 648 height 40
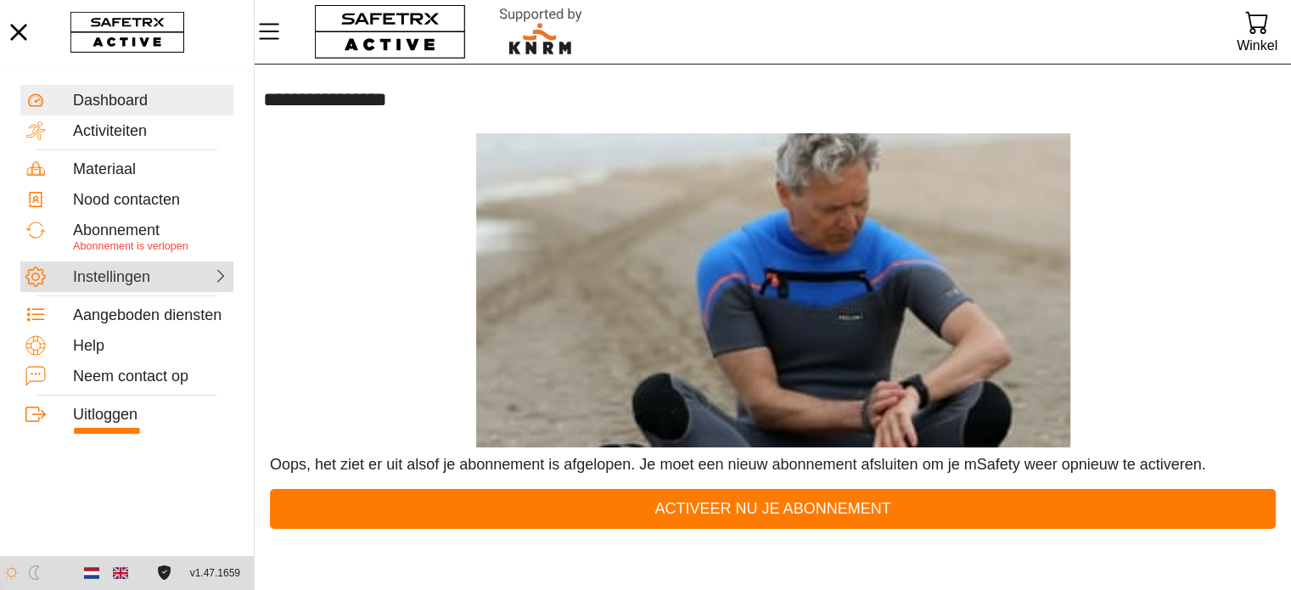
click at [78, 282] on div "Instellingen" at bounding box center [110, 277] width 75 height 19
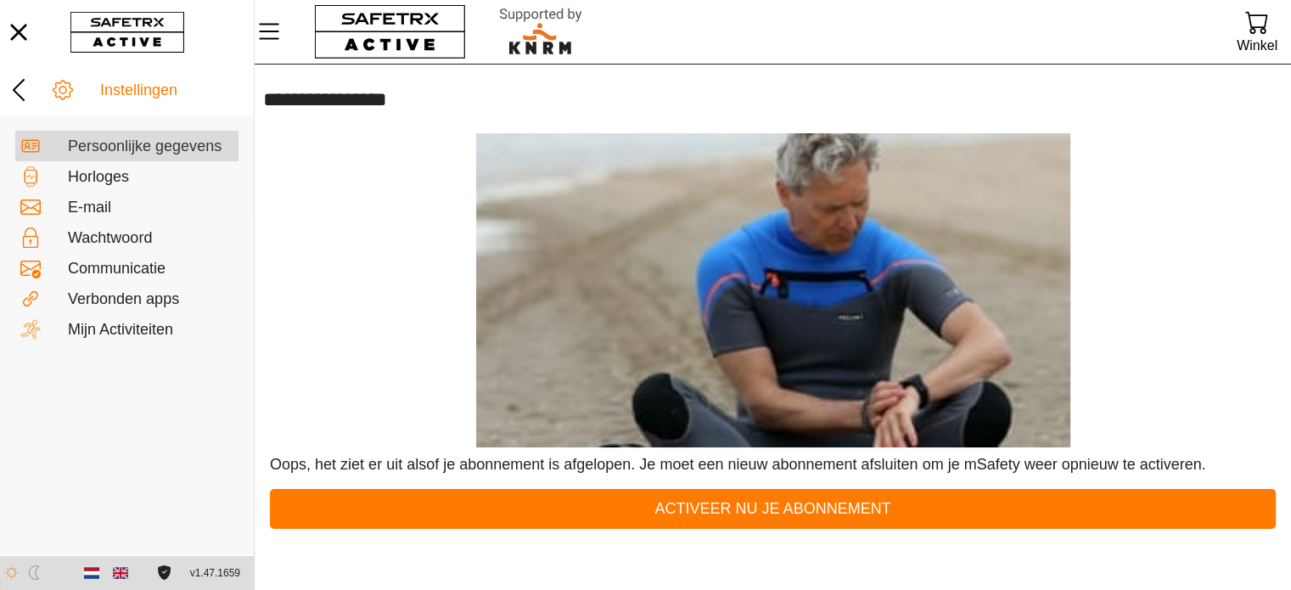
click at [156, 149] on div "Persoonlijke gegevens" at bounding box center [150, 146] width 165 height 19
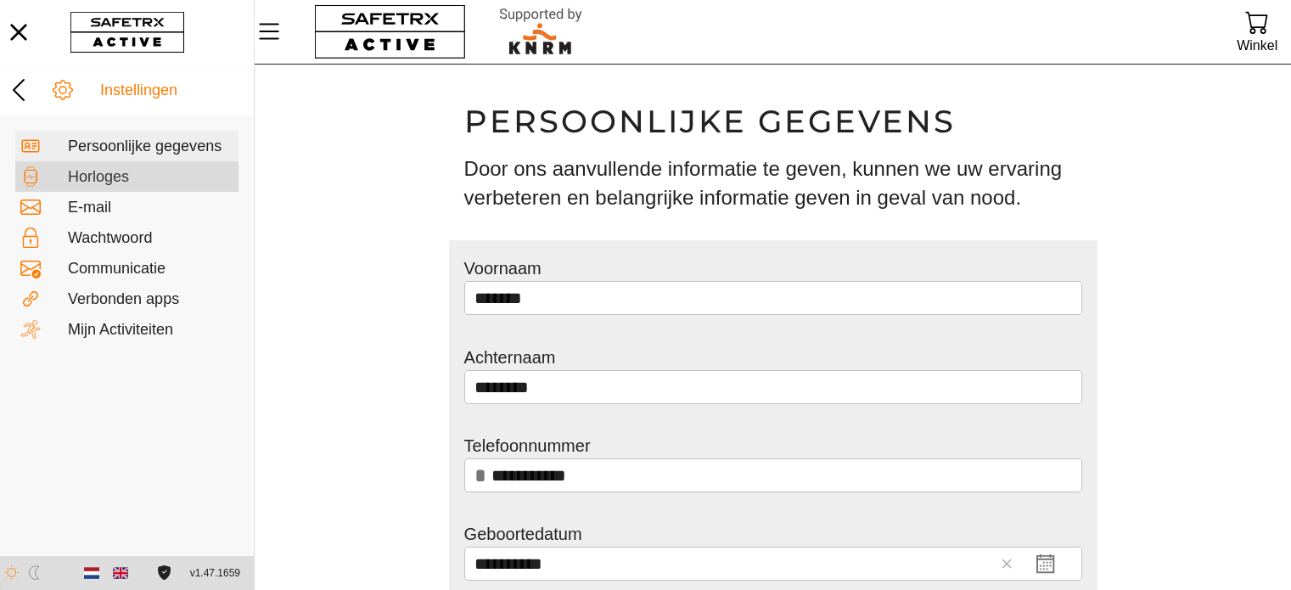
click at [120, 182] on div "Horloges" at bounding box center [150, 177] width 165 height 19
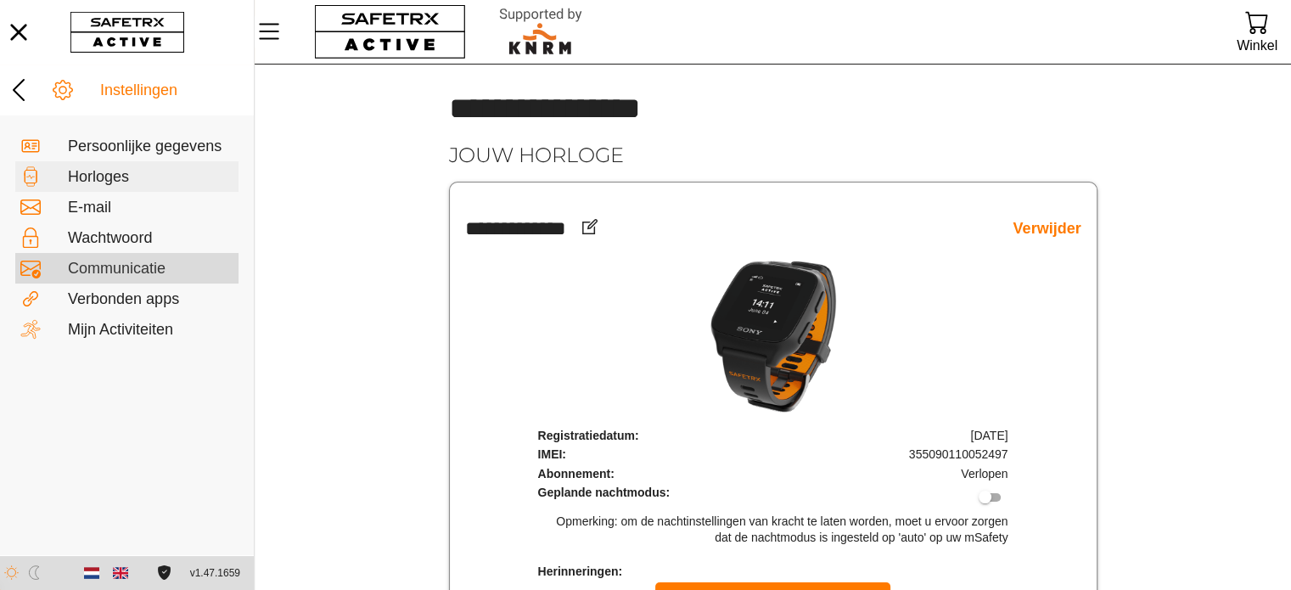
click at [124, 269] on div "Communicatie" at bounding box center [150, 269] width 165 height 19
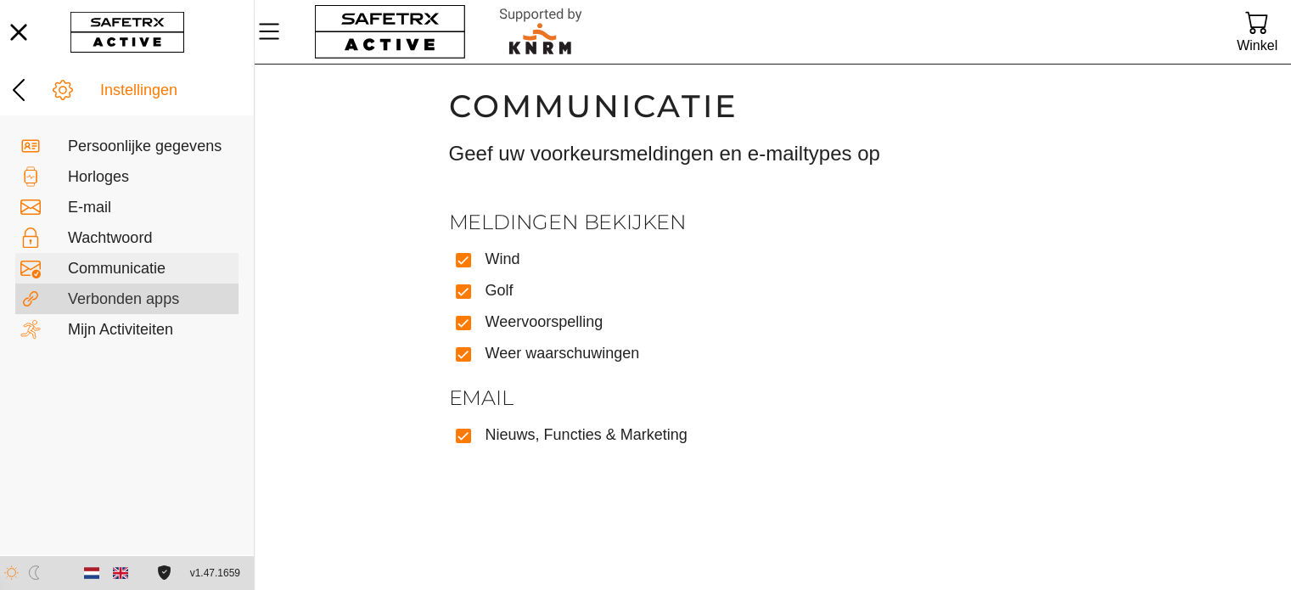
click at [124, 295] on div "Verbonden apps" at bounding box center [150, 299] width 165 height 19
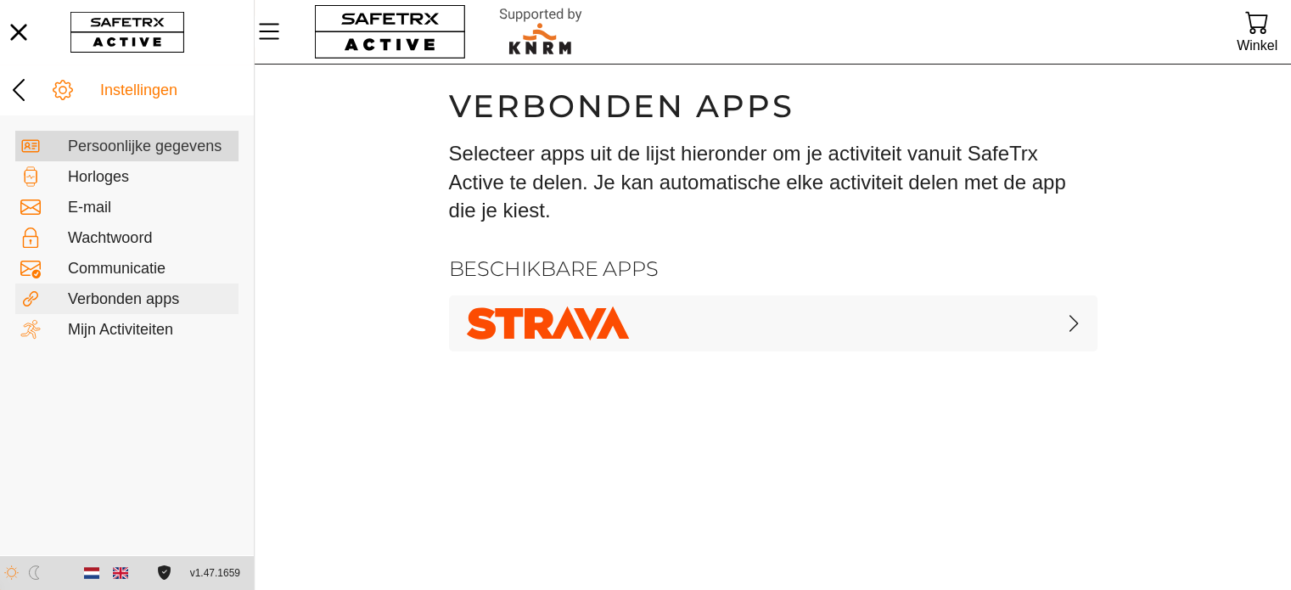
click at [106, 145] on div "Persoonlijke gegevens" at bounding box center [150, 146] width 165 height 19
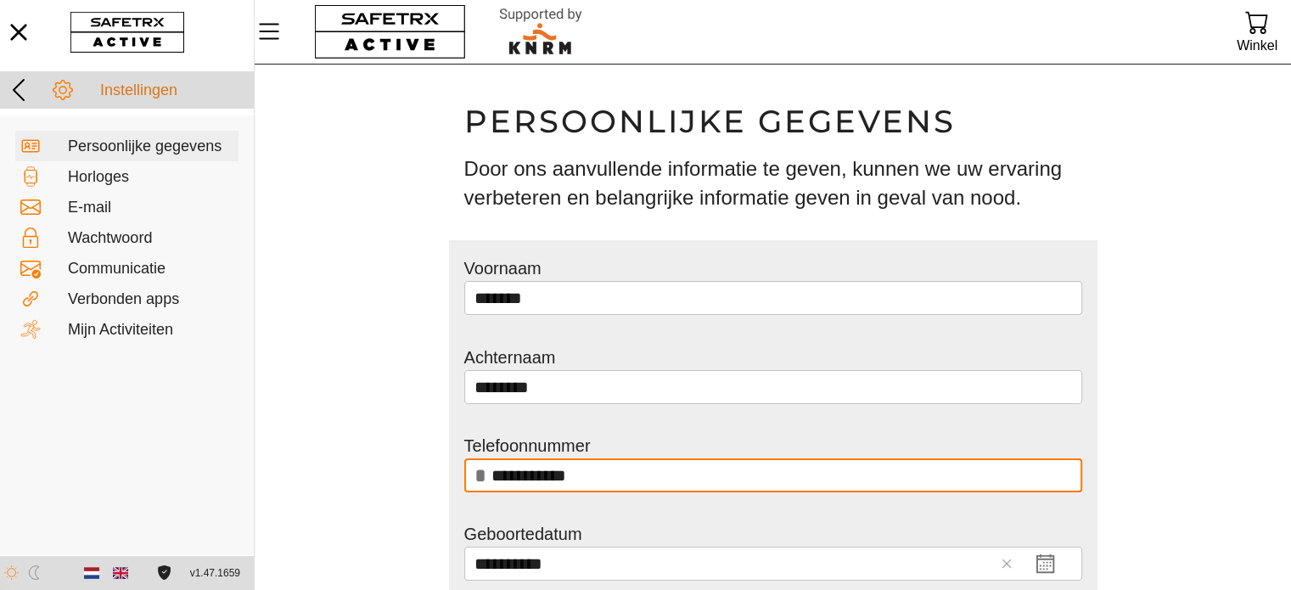
click at [25, 86] on icon at bounding box center [18, 89] width 27 height 27
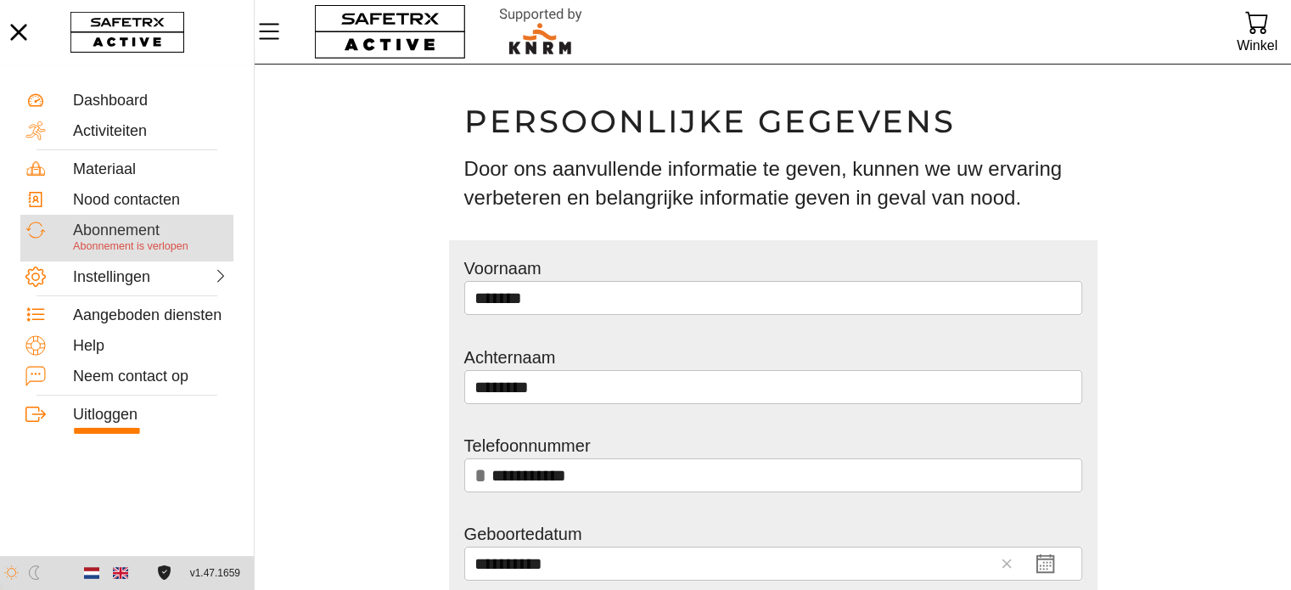
click at [119, 223] on div "Abonnement" at bounding box center [150, 231] width 155 height 19
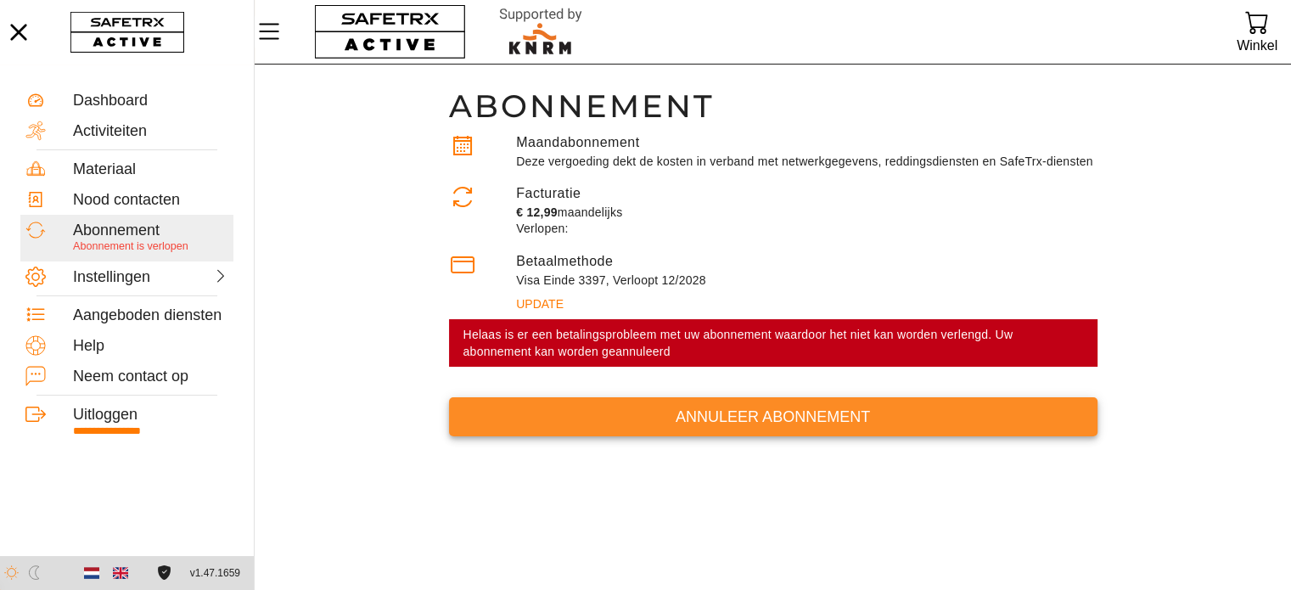
click at [652, 414] on span "Annuleer abonnement" at bounding box center [773, 417] width 621 height 26
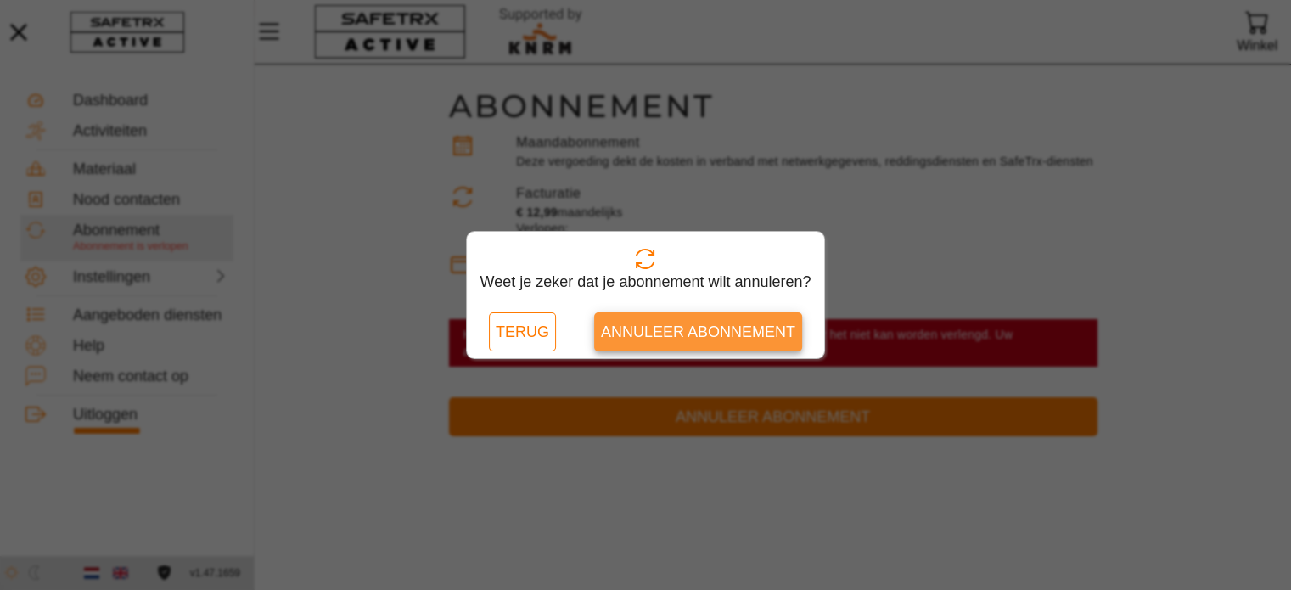
click at [668, 334] on span "Annuleer abonnement" at bounding box center [698, 332] width 194 height 26
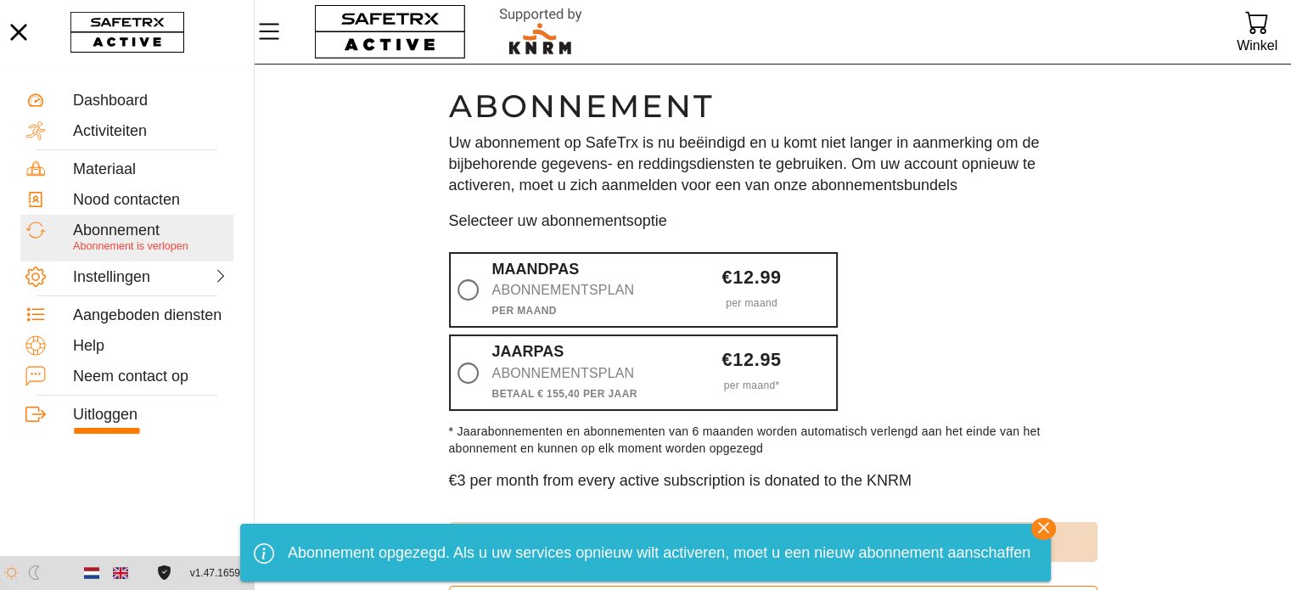
click at [1046, 529] on icon "button" at bounding box center [1043, 527] width 11 height 11
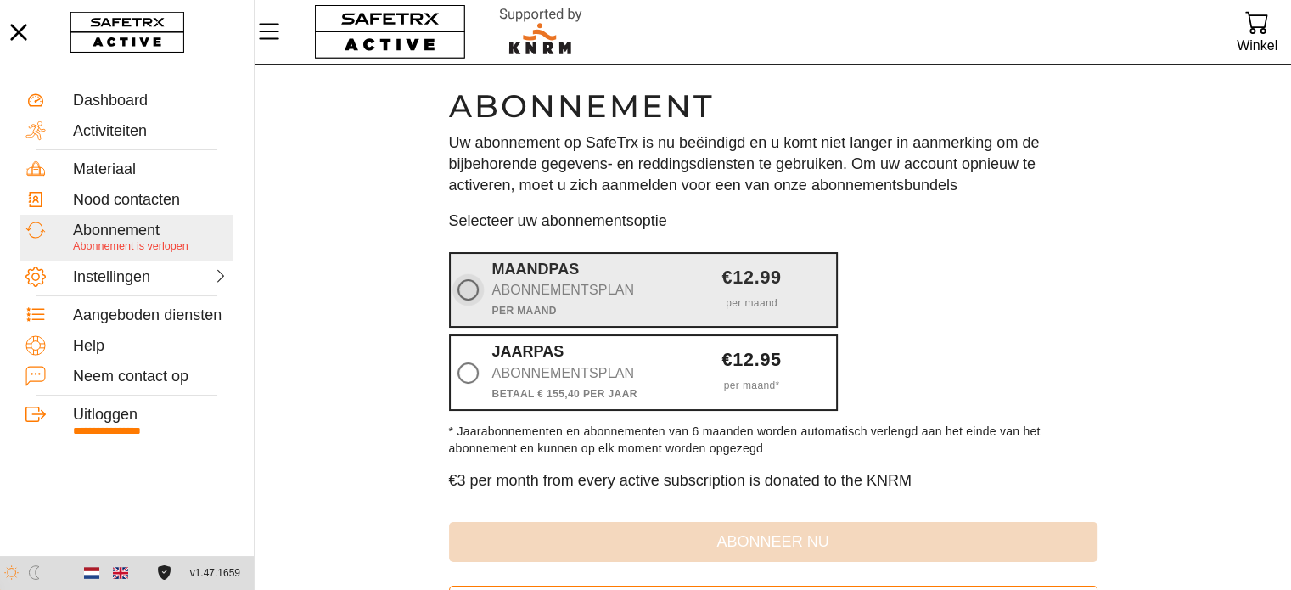
click at [468, 298] on icon at bounding box center [467, 289] width 21 height 21
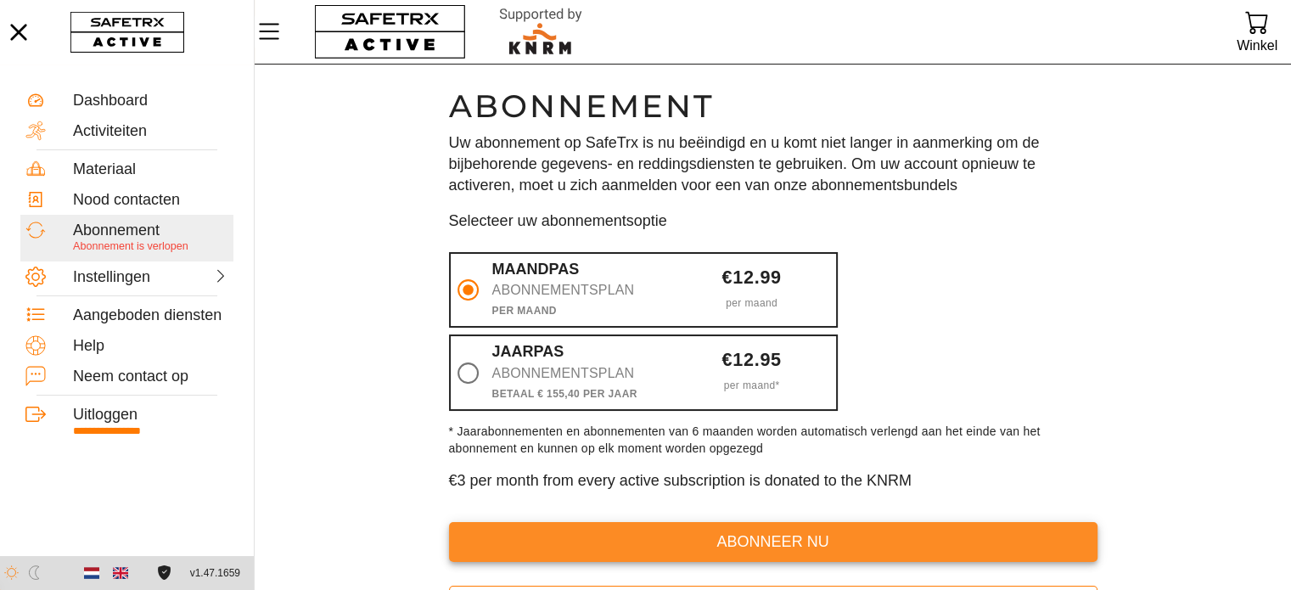
click at [778, 549] on span "abonneer nu" at bounding box center [773, 542] width 621 height 26
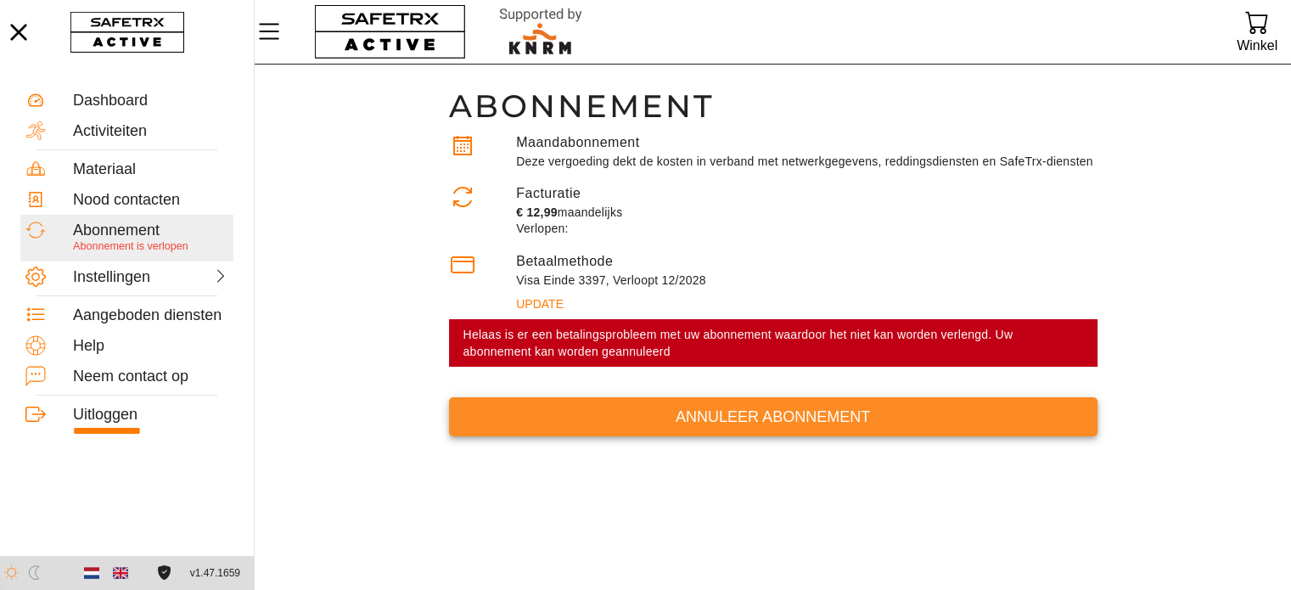
click at [805, 418] on span "Annuleer abonnement" at bounding box center [773, 417] width 621 height 26
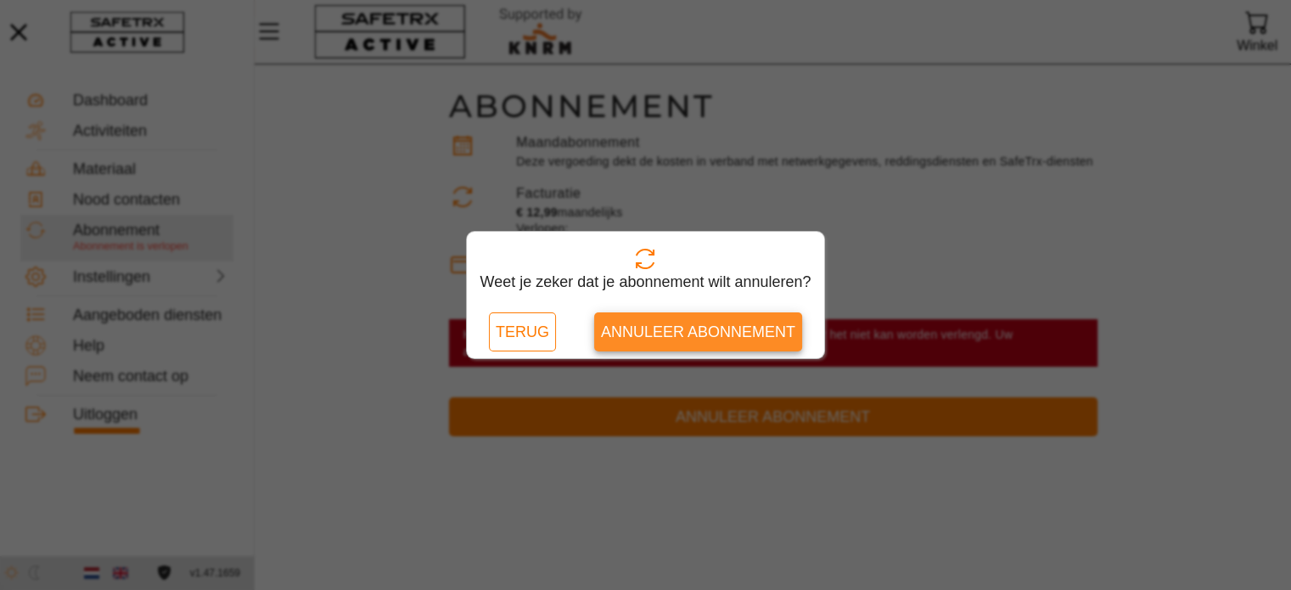
click at [719, 332] on span "Annuleer abonnement" at bounding box center [698, 332] width 194 height 26
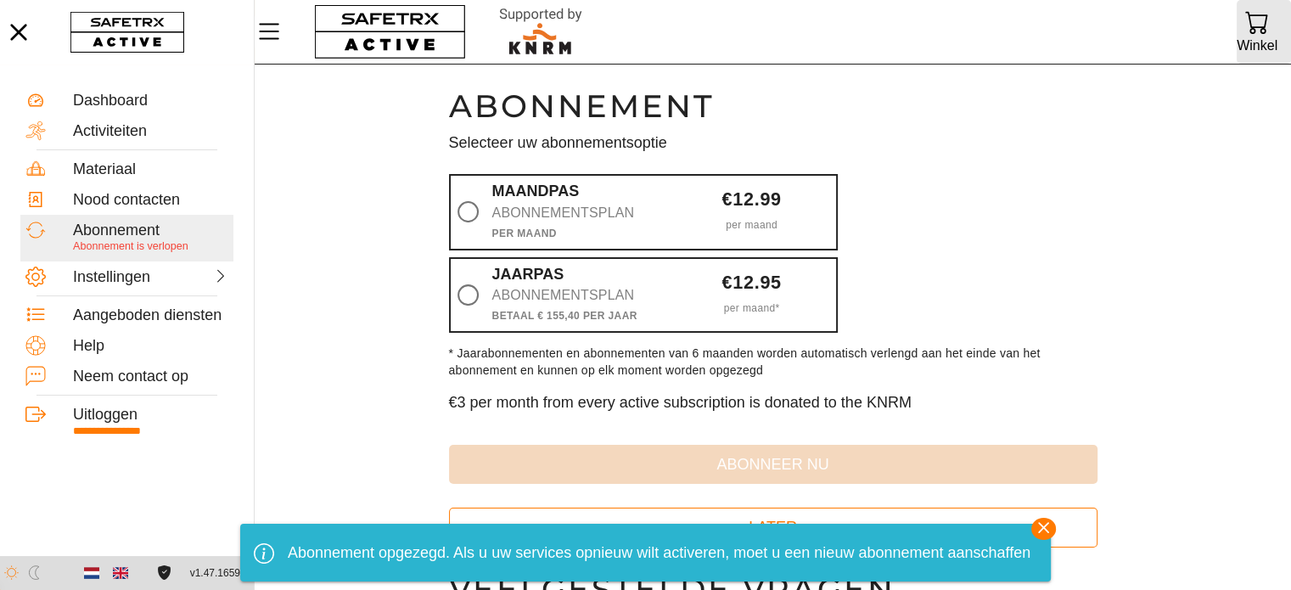
click at [1246, 32] on icon at bounding box center [1256, 21] width 23 height 23
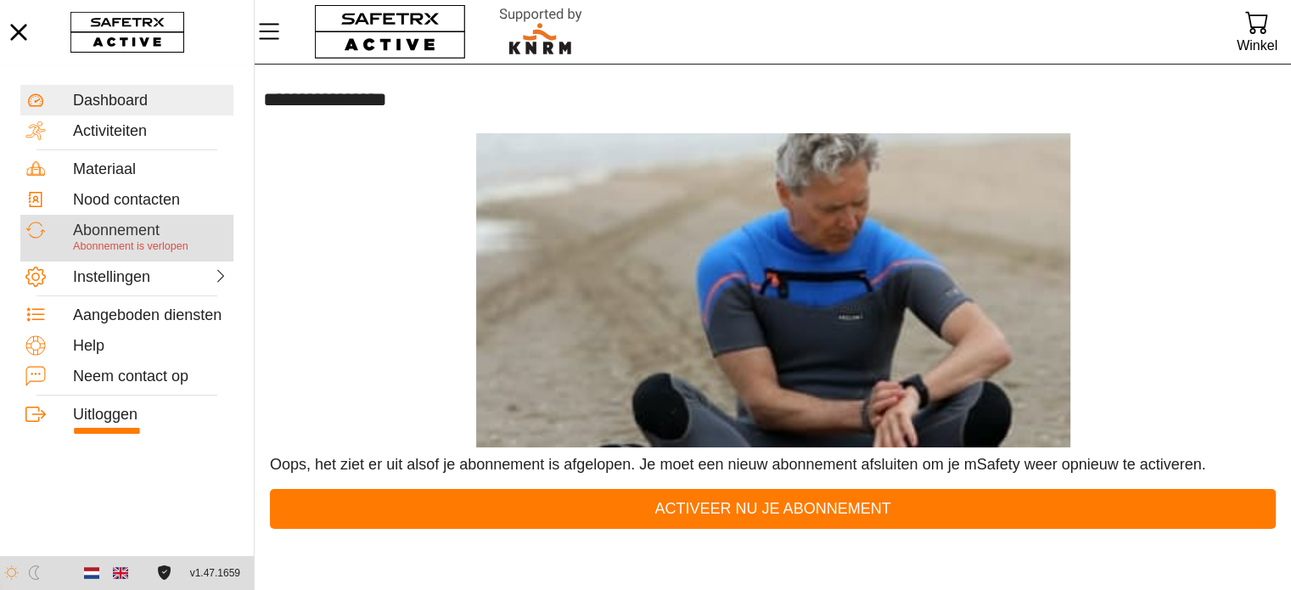
click at [121, 231] on div "Abonnement" at bounding box center [150, 231] width 155 height 19
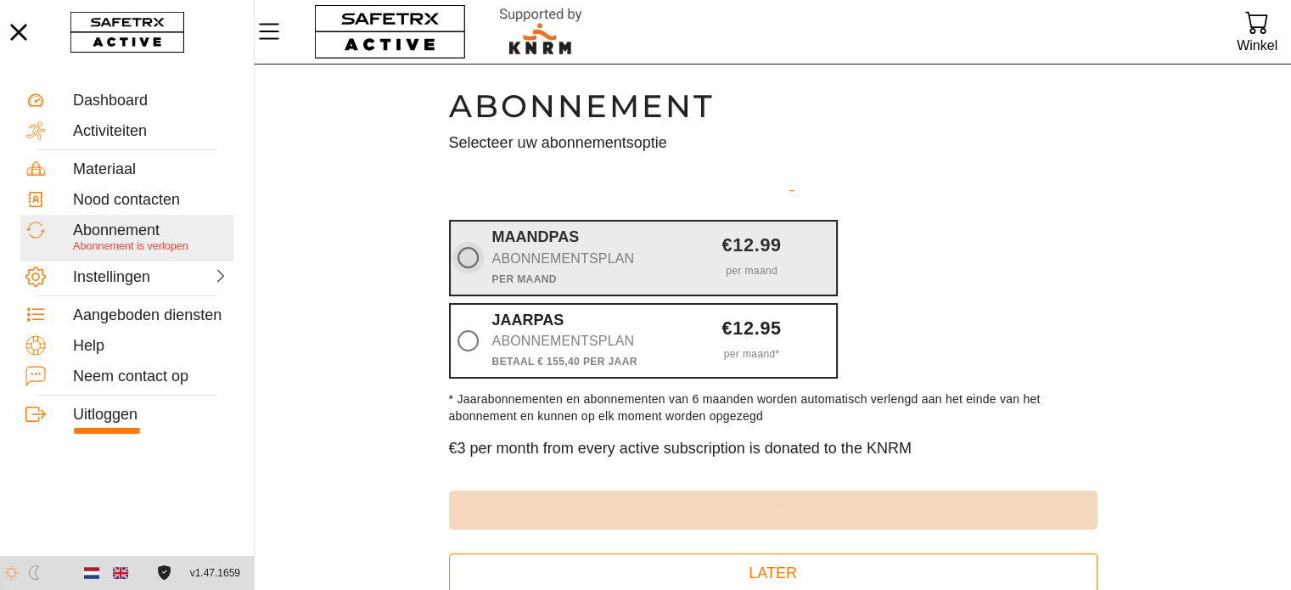
click at [468, 261] on div "Selecteer uw abonnementsoptie Maandpas Abonnementsplan Per maand €12.99 per maa…" at bounding box center [773, 377] width 648 height 491
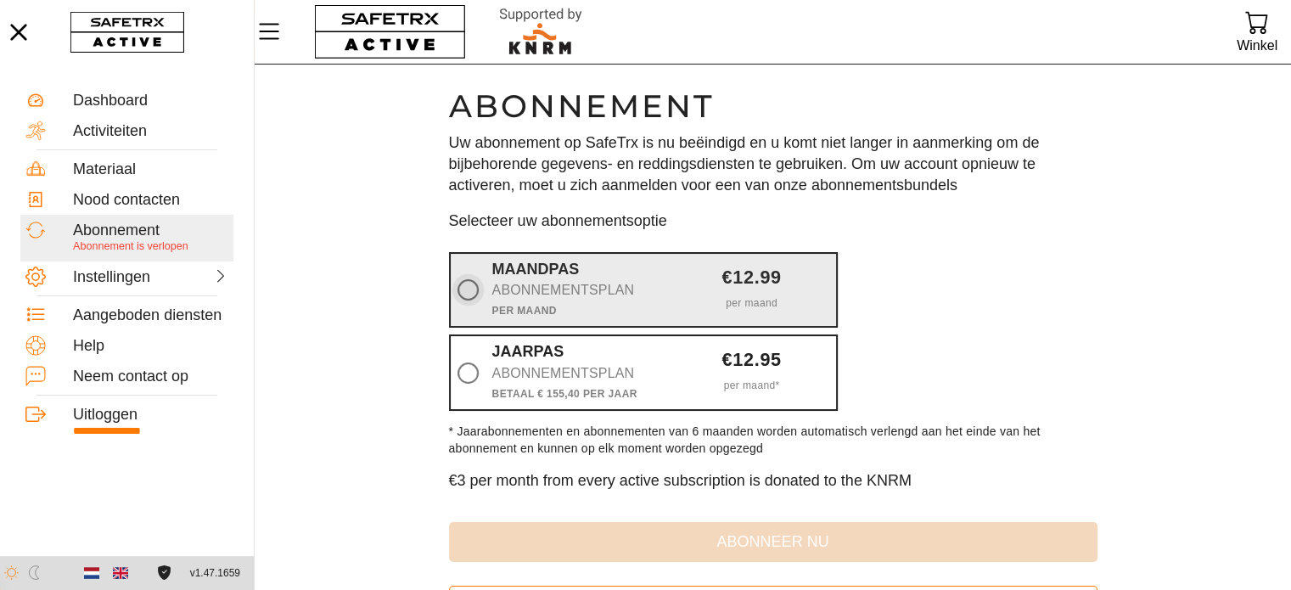
click at [468, 300] on icon at bounding box center [467, 289] width 21 height 21
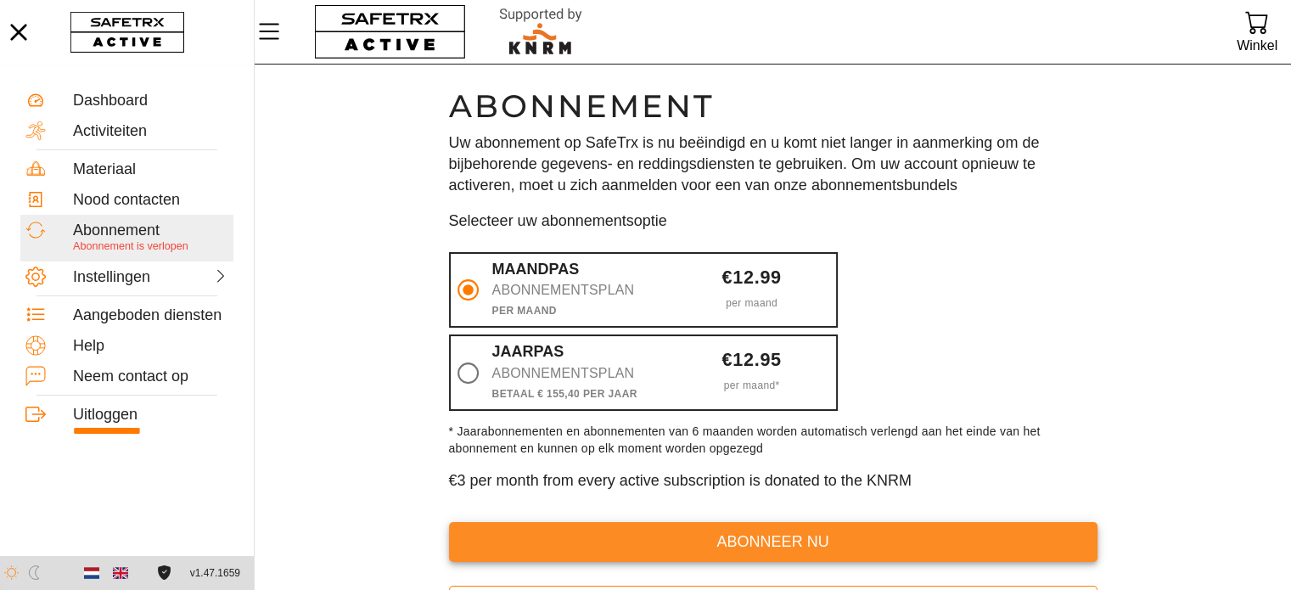
click at [686, 536] on span "abonneer nu" at bounding box center [773, 542] width 621 height 26
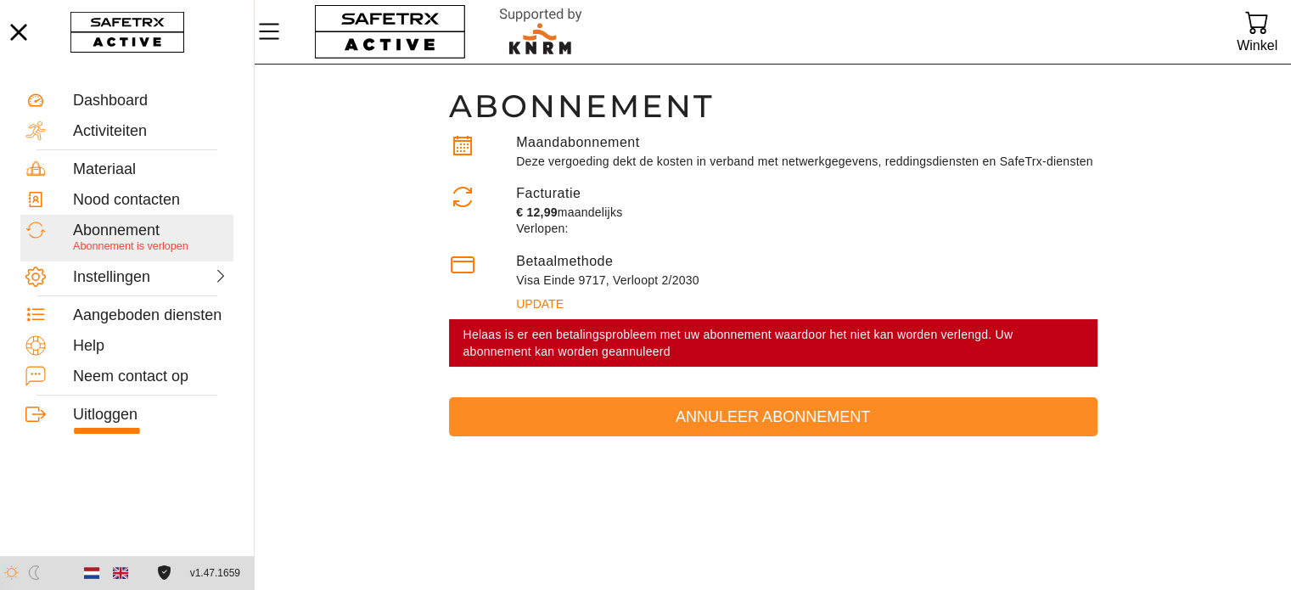
click at [694, 412] on span "Annuleer abonnement" at bounding box center [773, 417] width 621 height 26
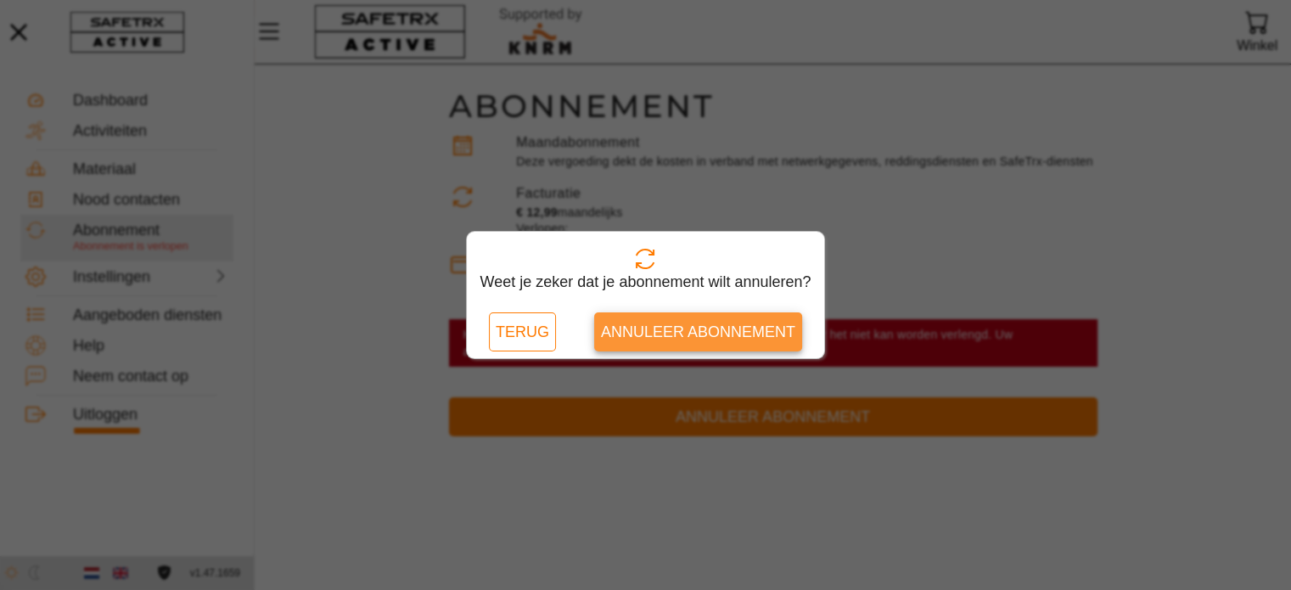
click at [695, 333] on span "Annuleer abonnement" at bounding box center [698, 332] width 194 height 26
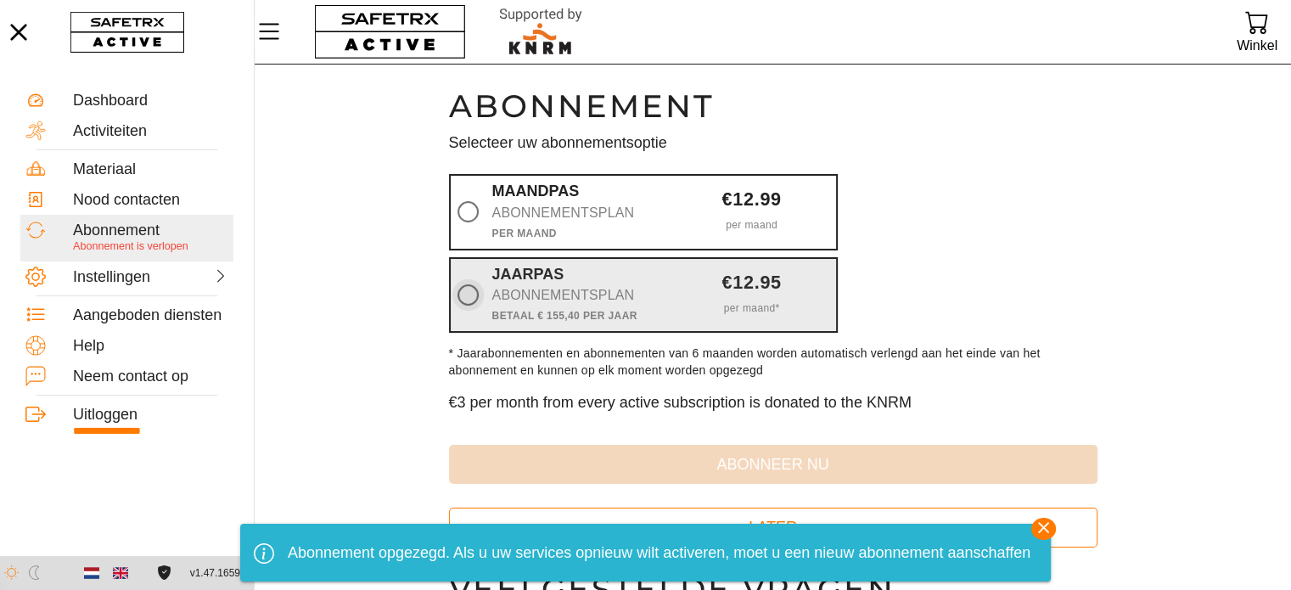
click at [457, 294] on icon at bounding box center [467, 294] width 21 height 21
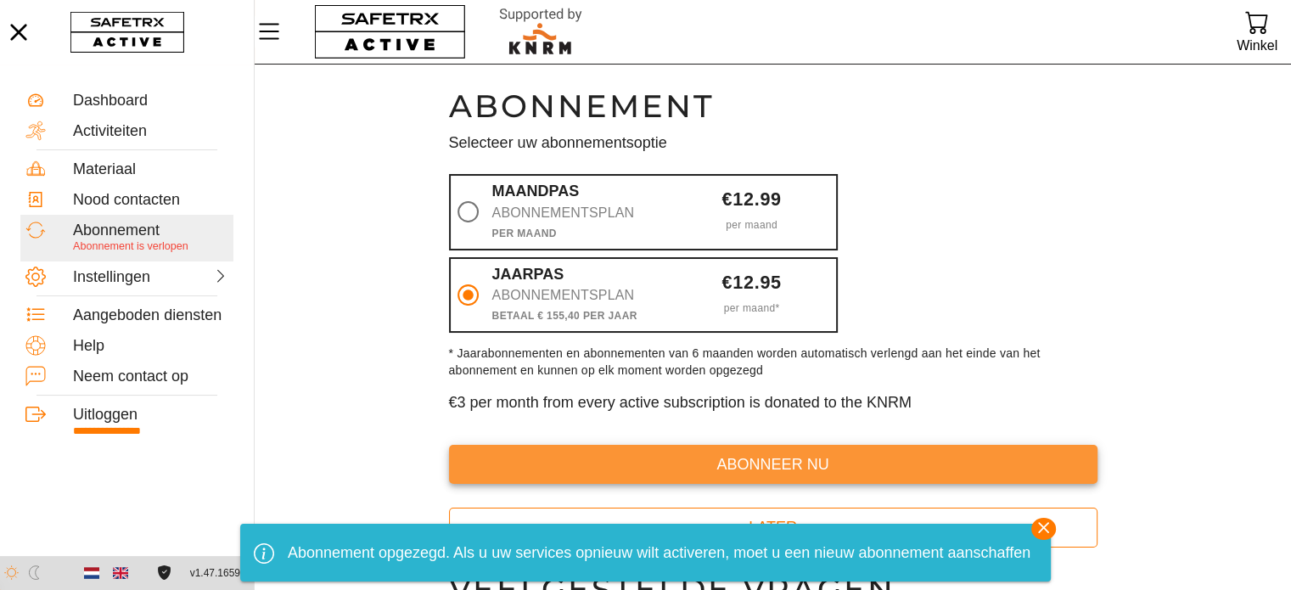
click at [681, 461] on span "abonneer nu" at bounding box center [773, 464] width 621 height 26
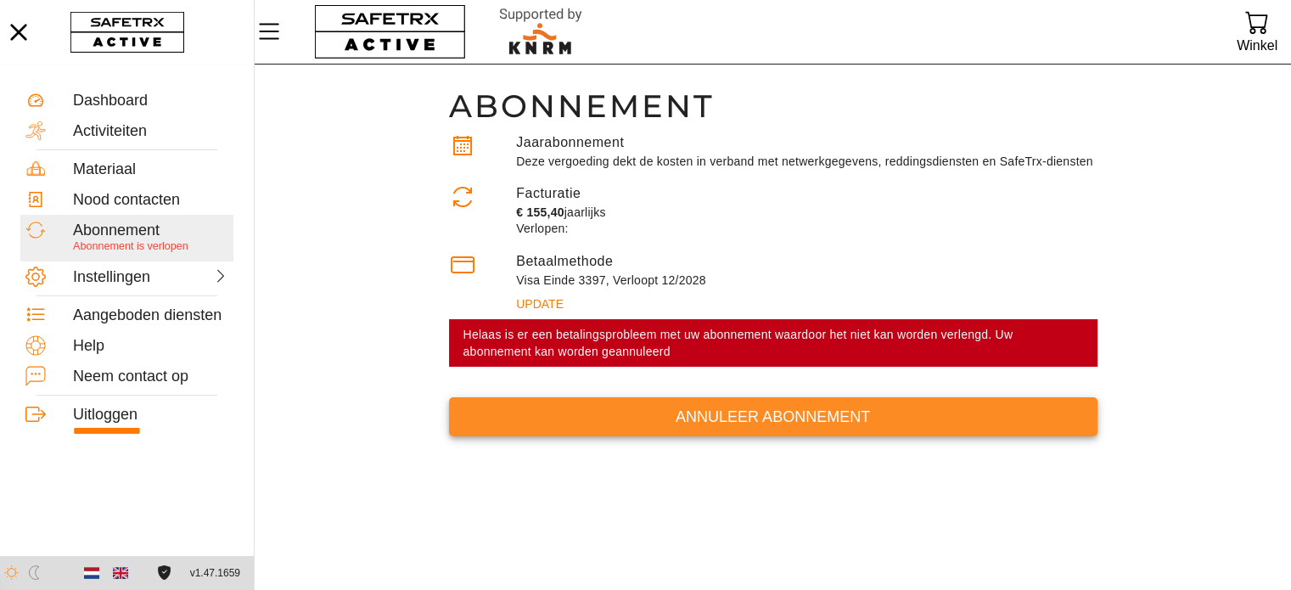
click at [691, 431] on button "Annuleer abonnement" at bounding box center [773, 417] width 648 height 40
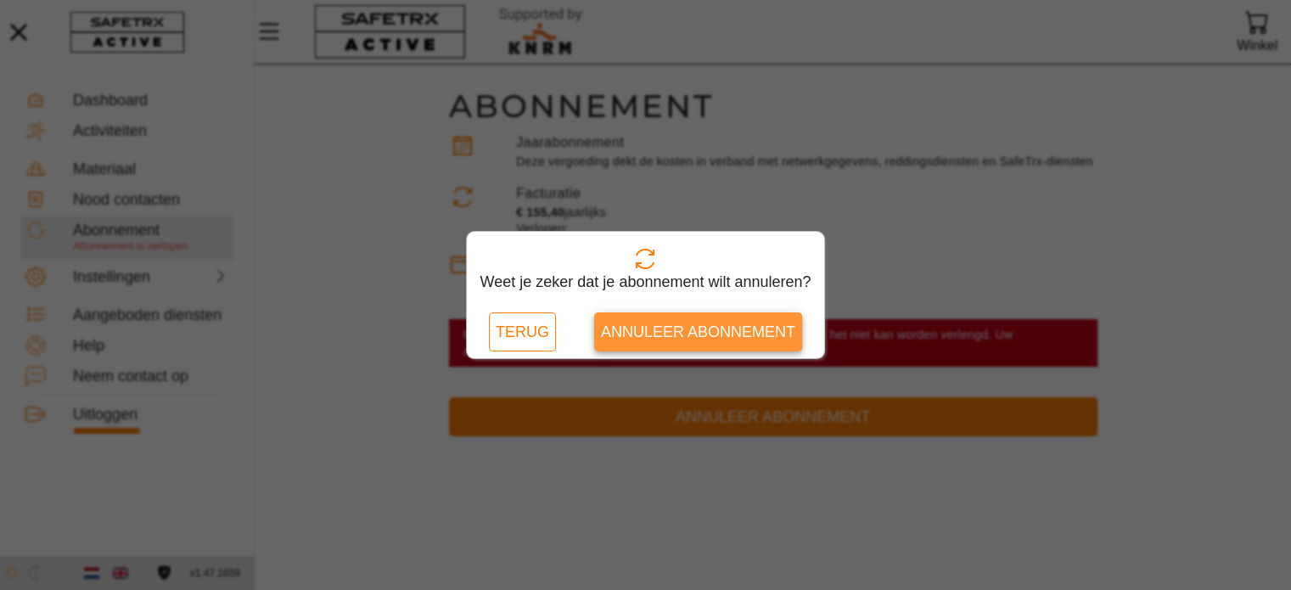
click at [700, 340] on span "Annuleer abonnement" at bounding box center [698, 332] width 194 height 26
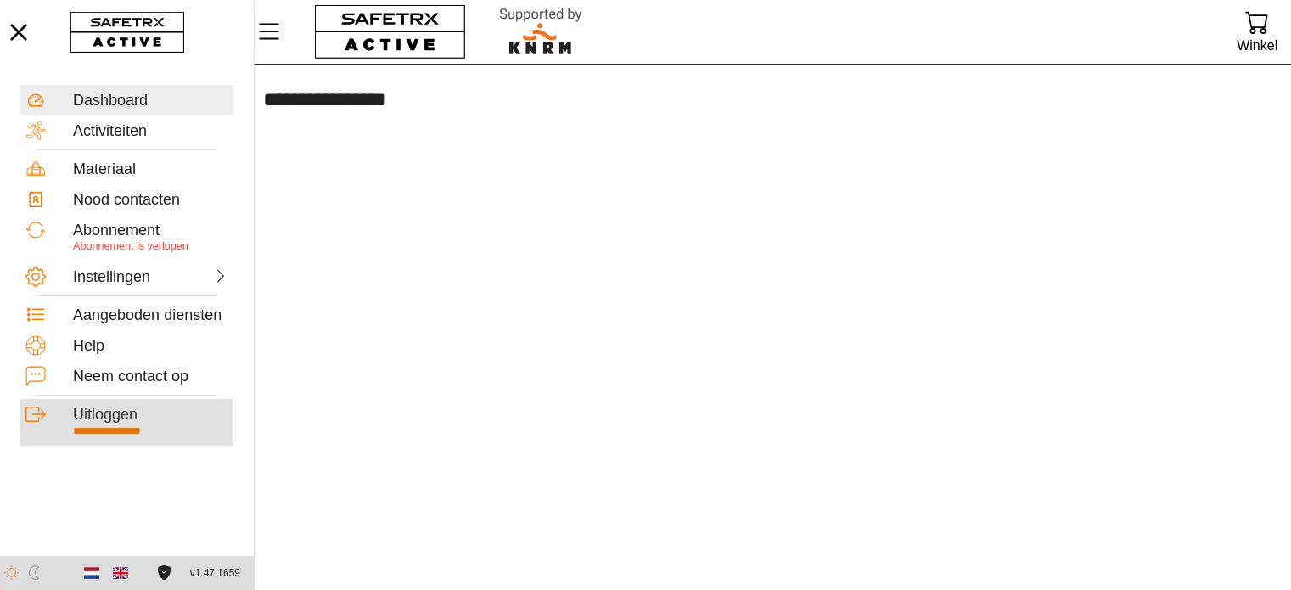
click at [110, 417] on div "Uitloggen" at bounding box center [150, 415] width 155 height 19
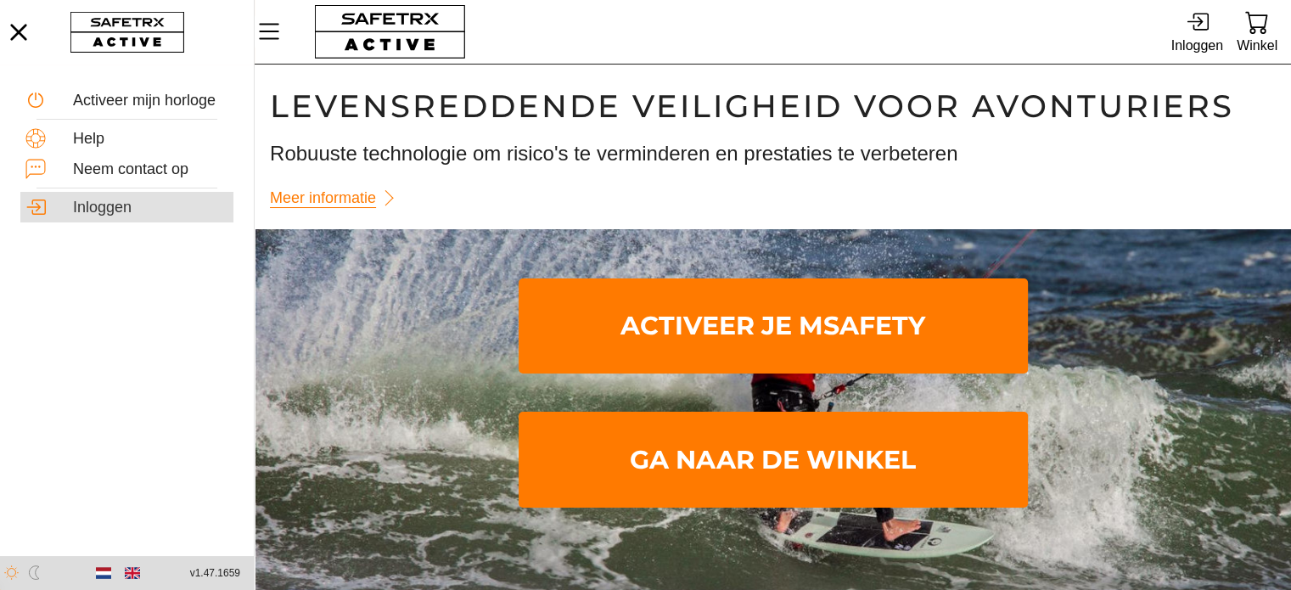
click at [102, 205] on div "Inloggen" at bounding box center [150, 208] width 155 height 19
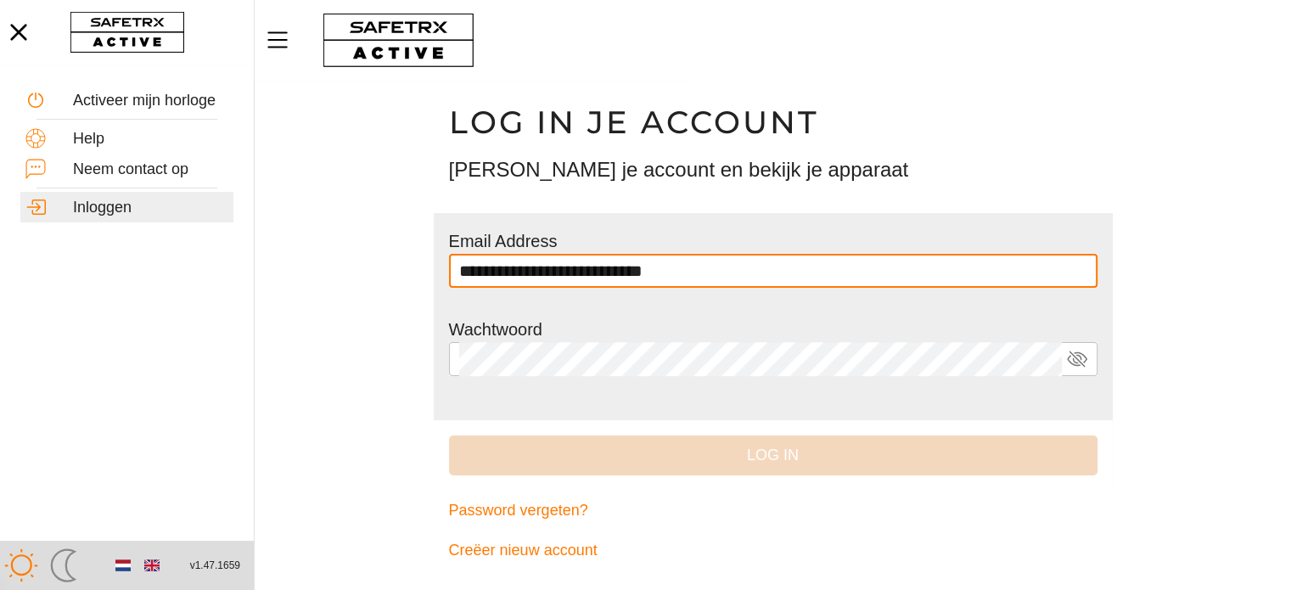
type input "**********"
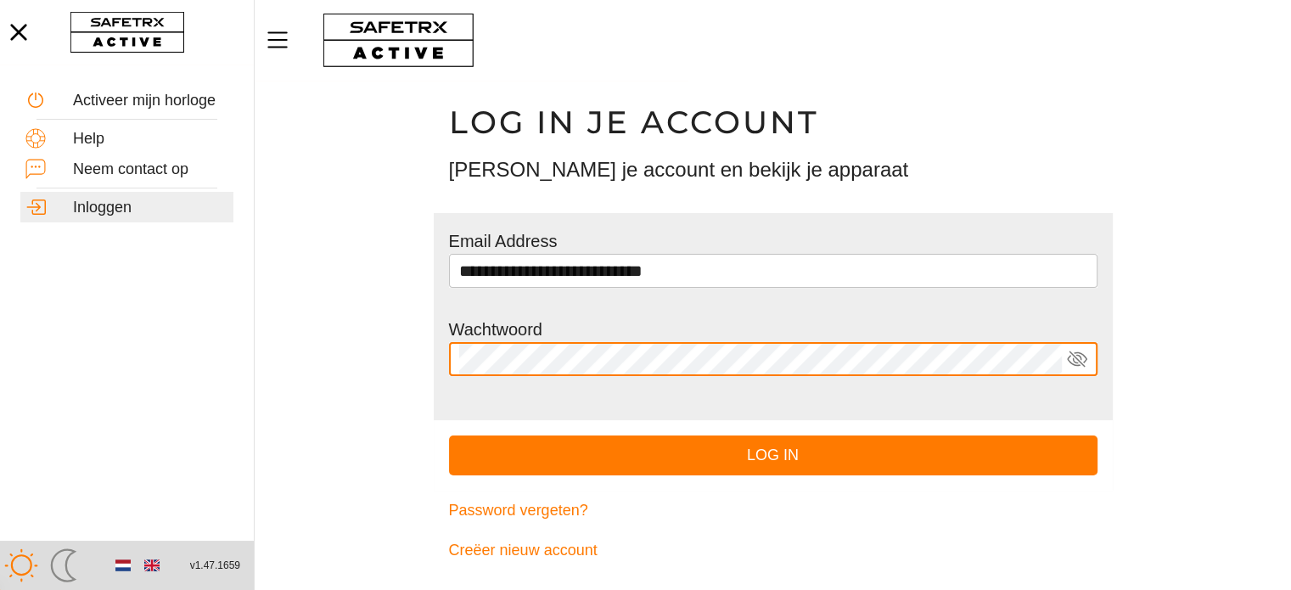
click at [449, 435] on button "Log in" at bounding box center [773, 455] width 648 height 40
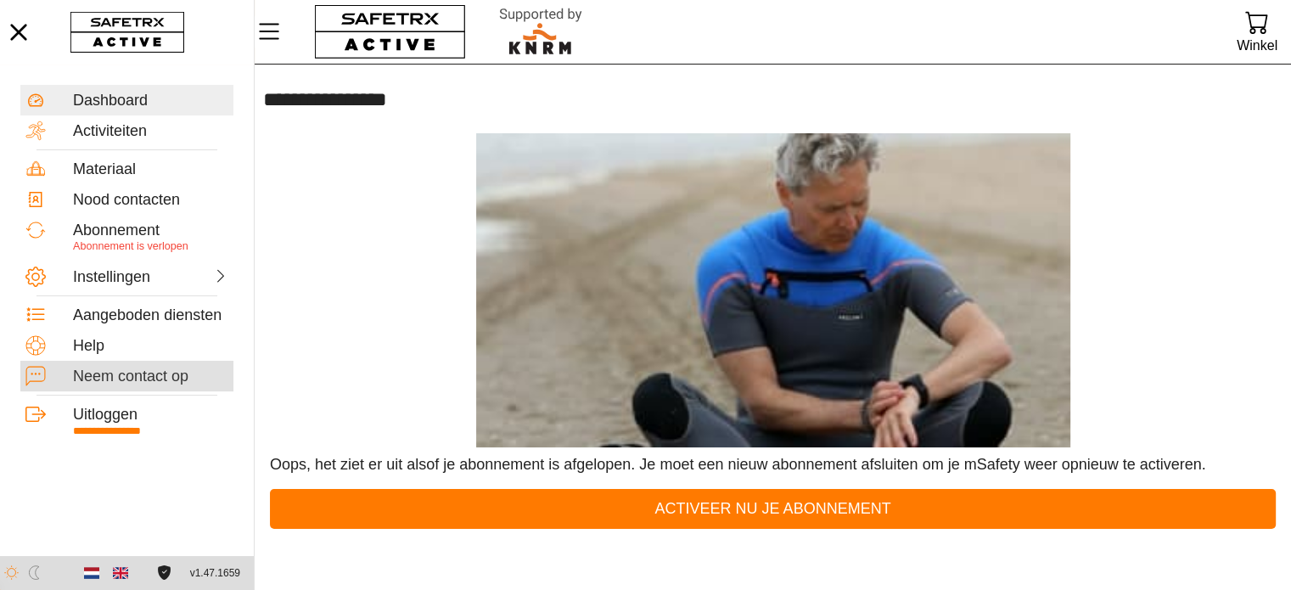
click at [122, 381] on div "Neem contact op" at bounding box center [150, 376] width 155 height 19
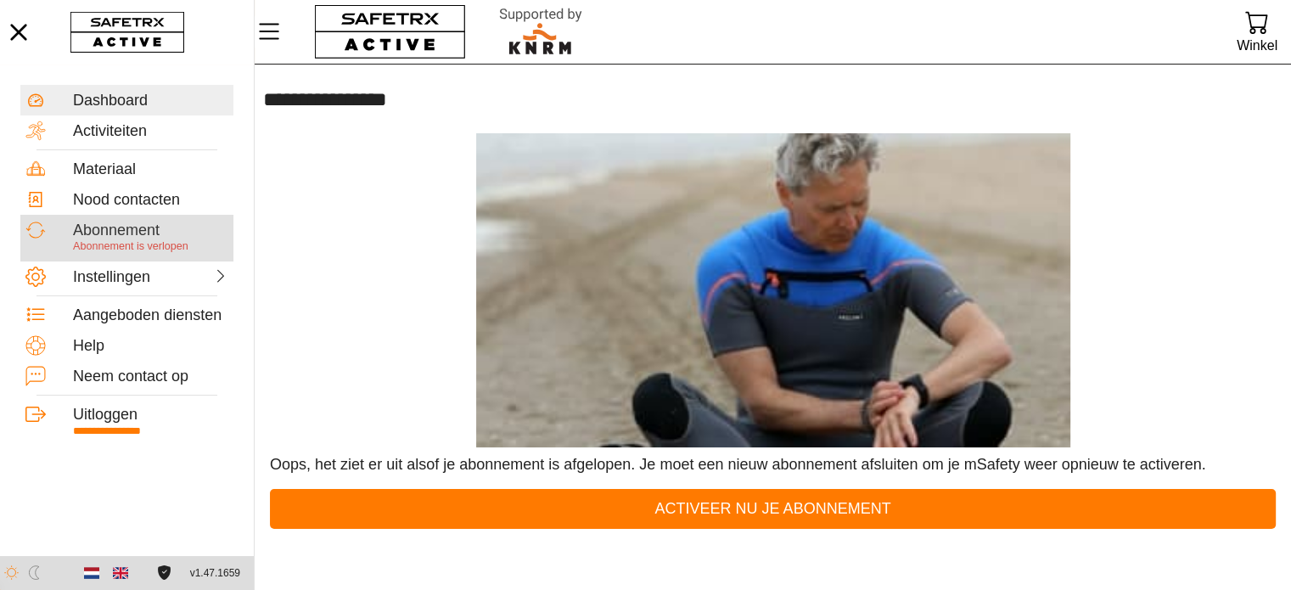
click at [137, 237] on div "Abonnement" at bounding box center [150, 231] width 155 height 19
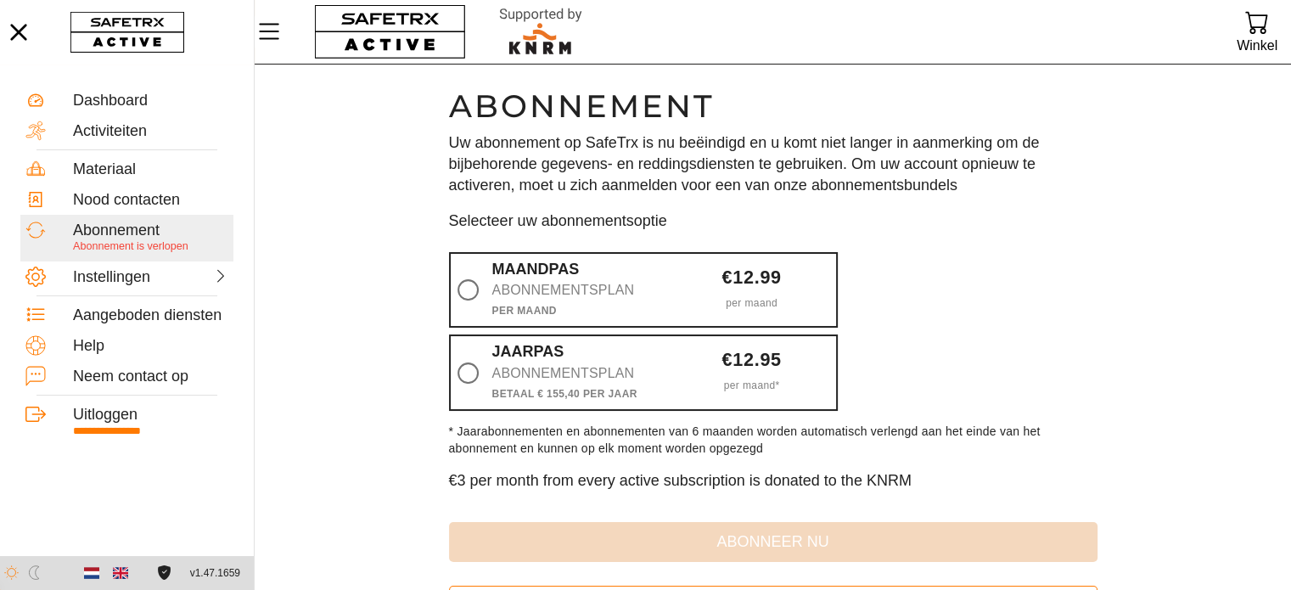
scroll to position [362, 0]
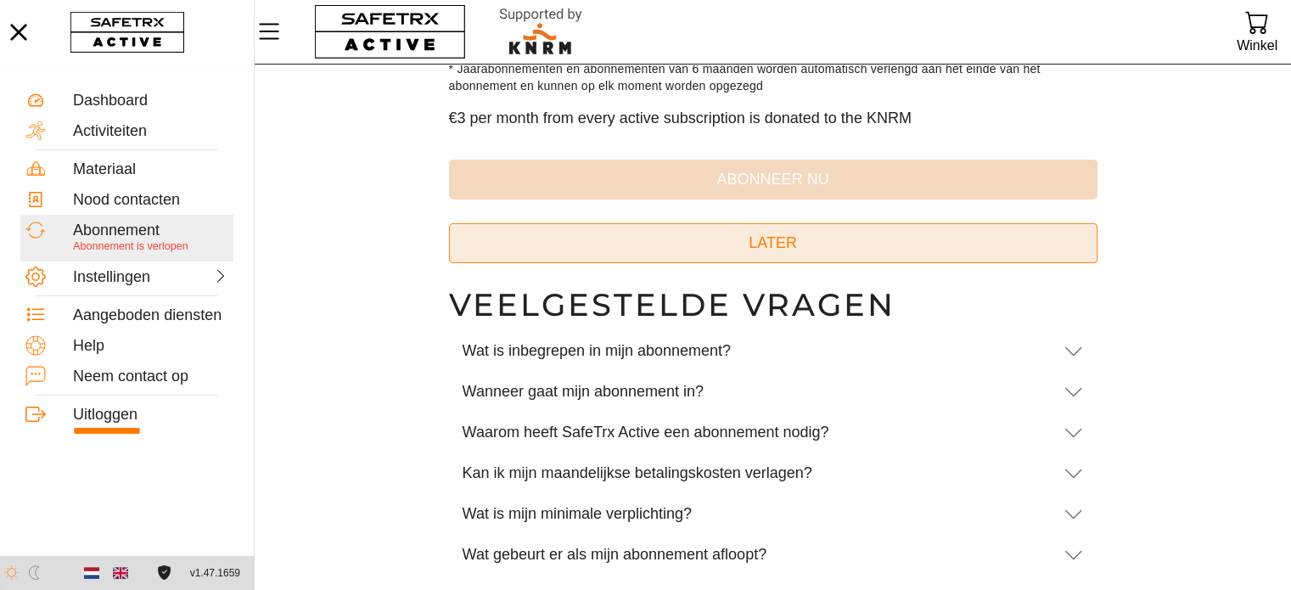
click at [806, 239] on span "Later" at bounding box center [773, 243] width 621 height 26
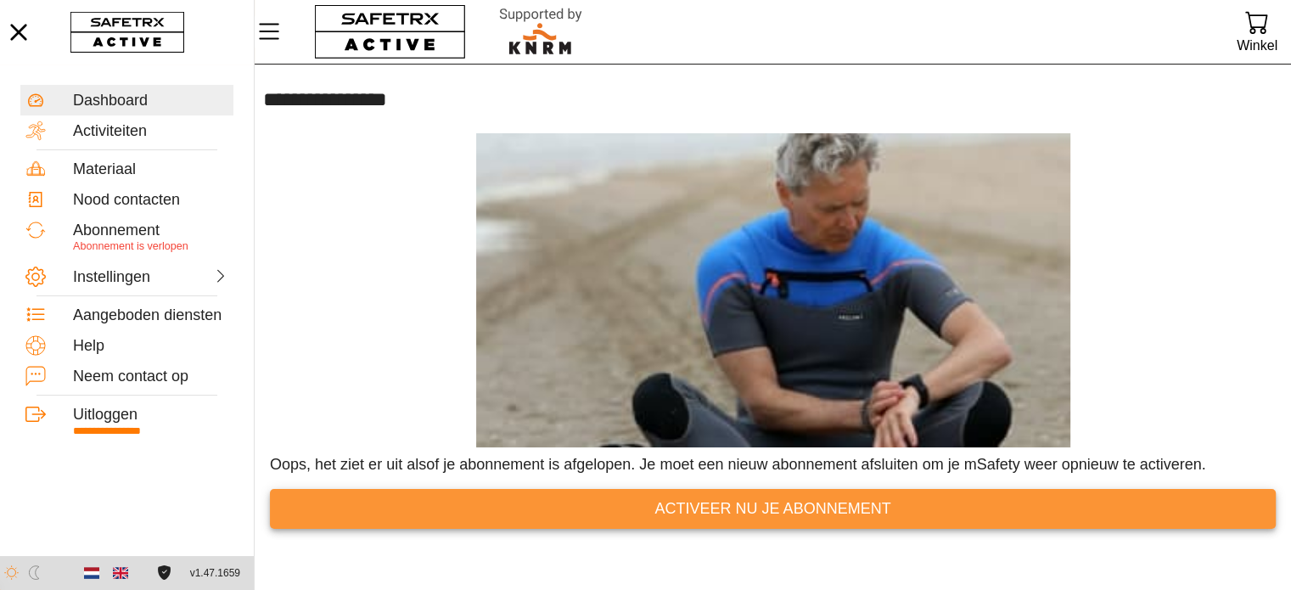
click at [789, 515] on span "Activeer nu je abonnement" at bounding box center [772, 509] width 236 height 26
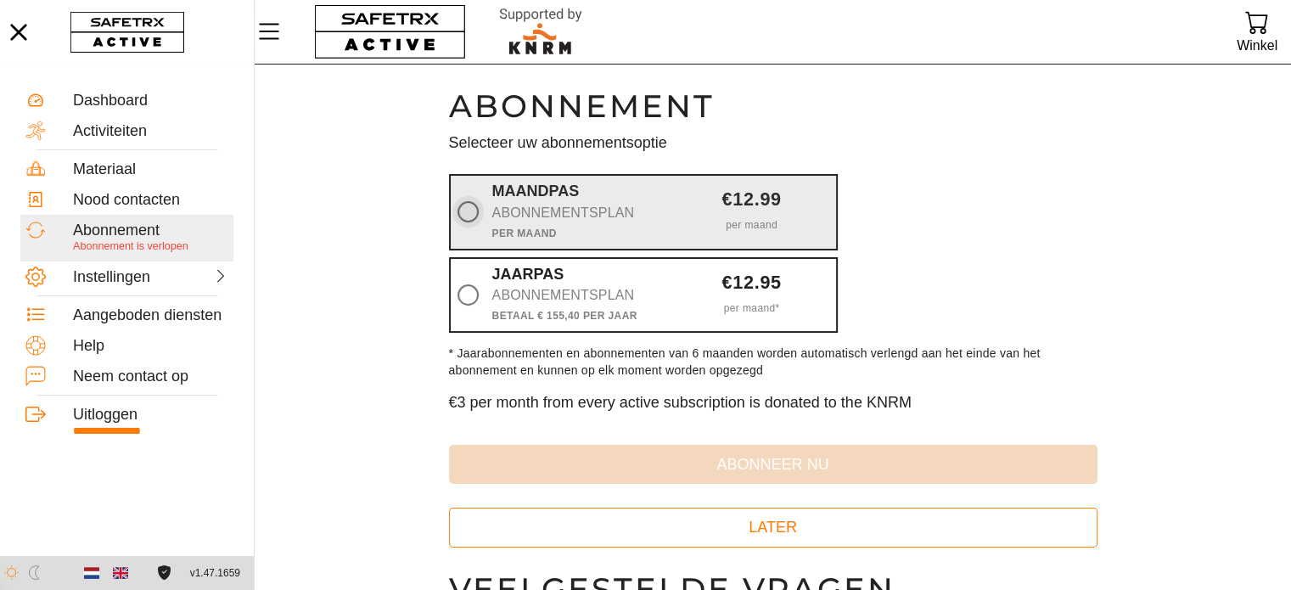
click at [476, 207] on icon at bounding box center [467, 211] width 21 height 21
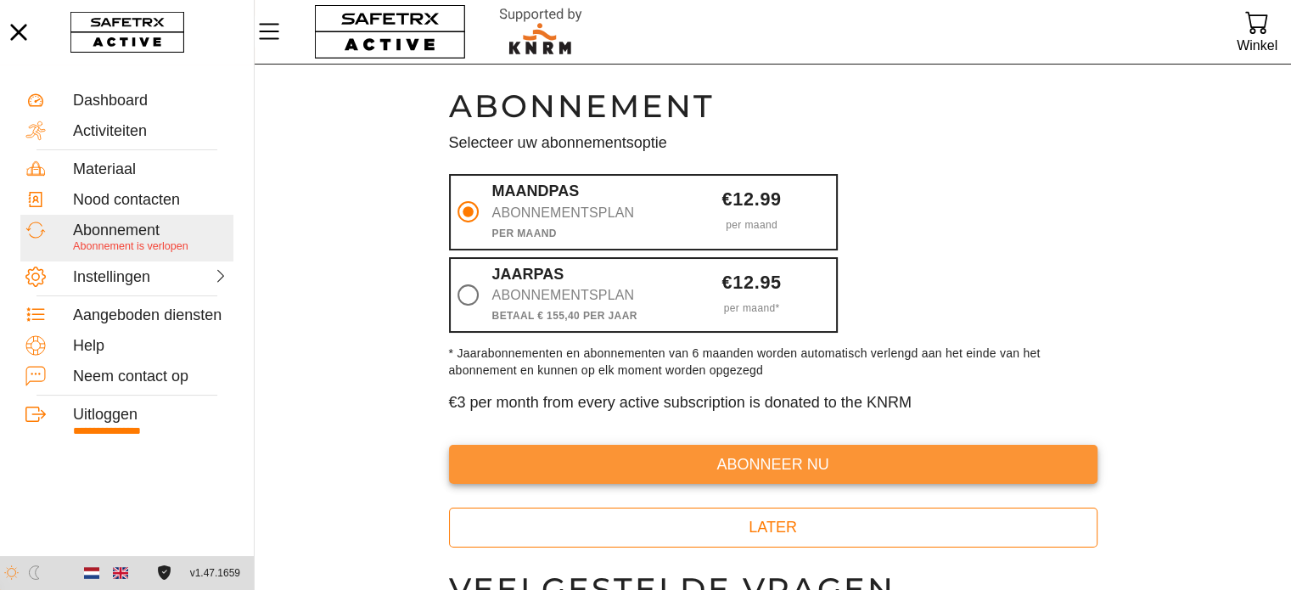
click at [729, 445] on button "abonneer nu" at bounding box center [773, 465] width 648 height 40
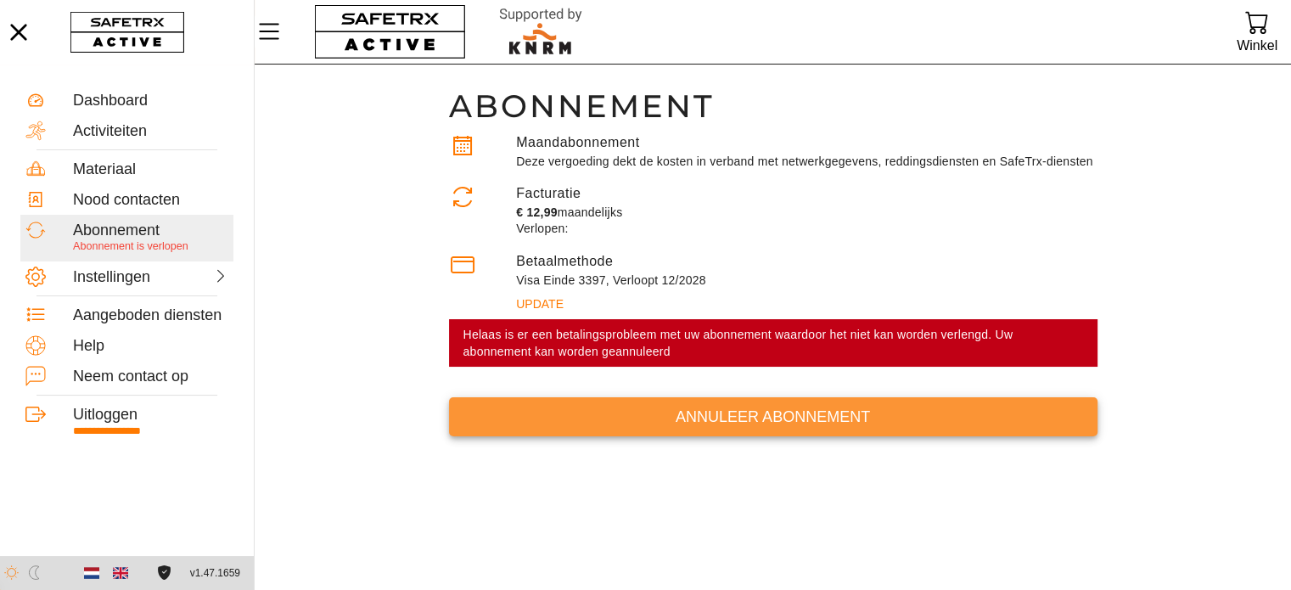
click at [711, 424] on span "Annuleer abonnement" at bounding box center [773, 417] width 621 height 26
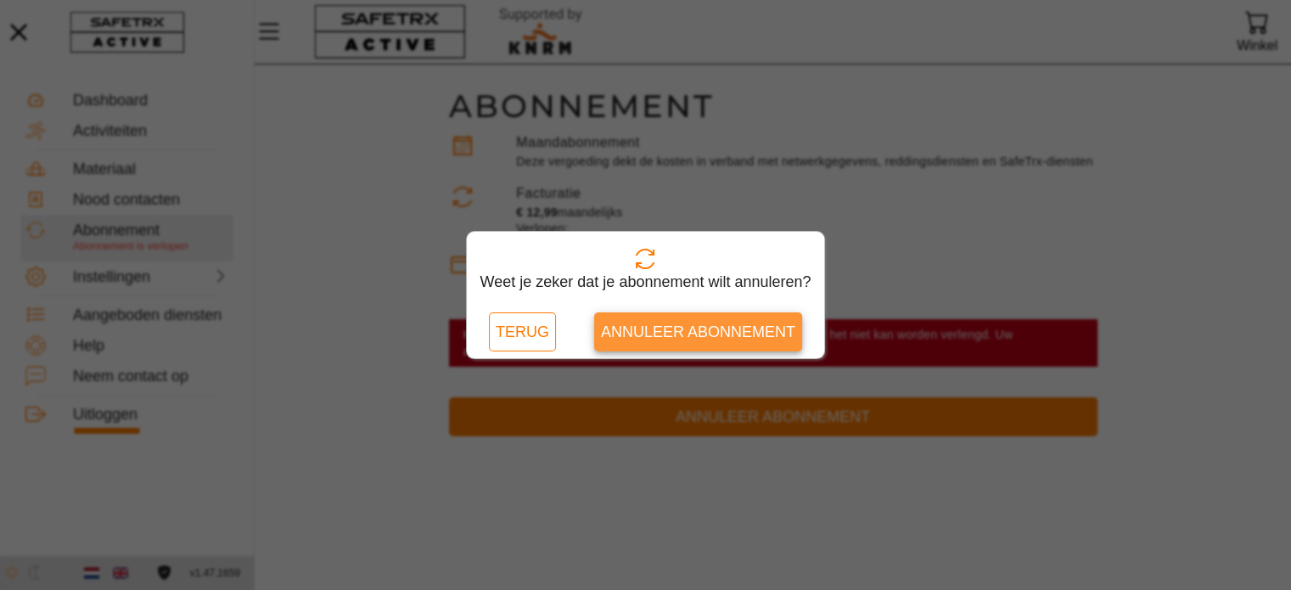
click at [694, 339] on span "Annuleer abonnement" at bounding box center [698, 332] width 194 height 26
